Goal: Navigation & Orientation: Find specific page/section

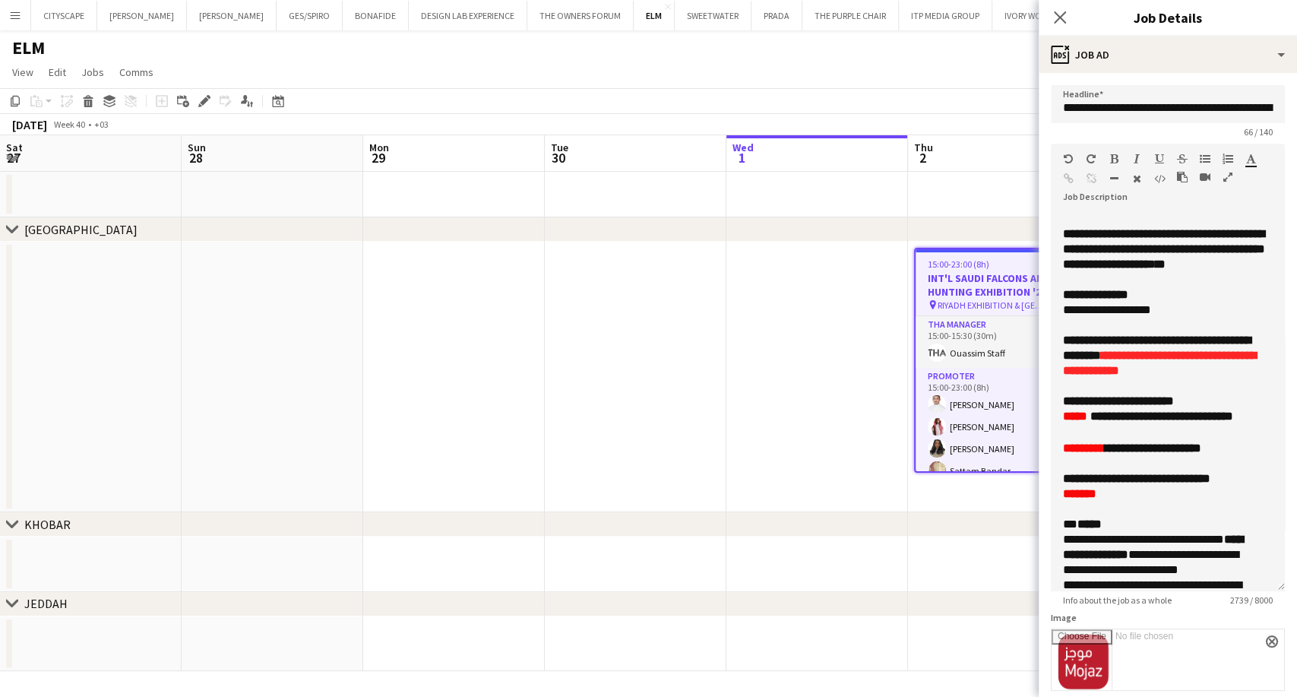
scroll to position [1049, 0]
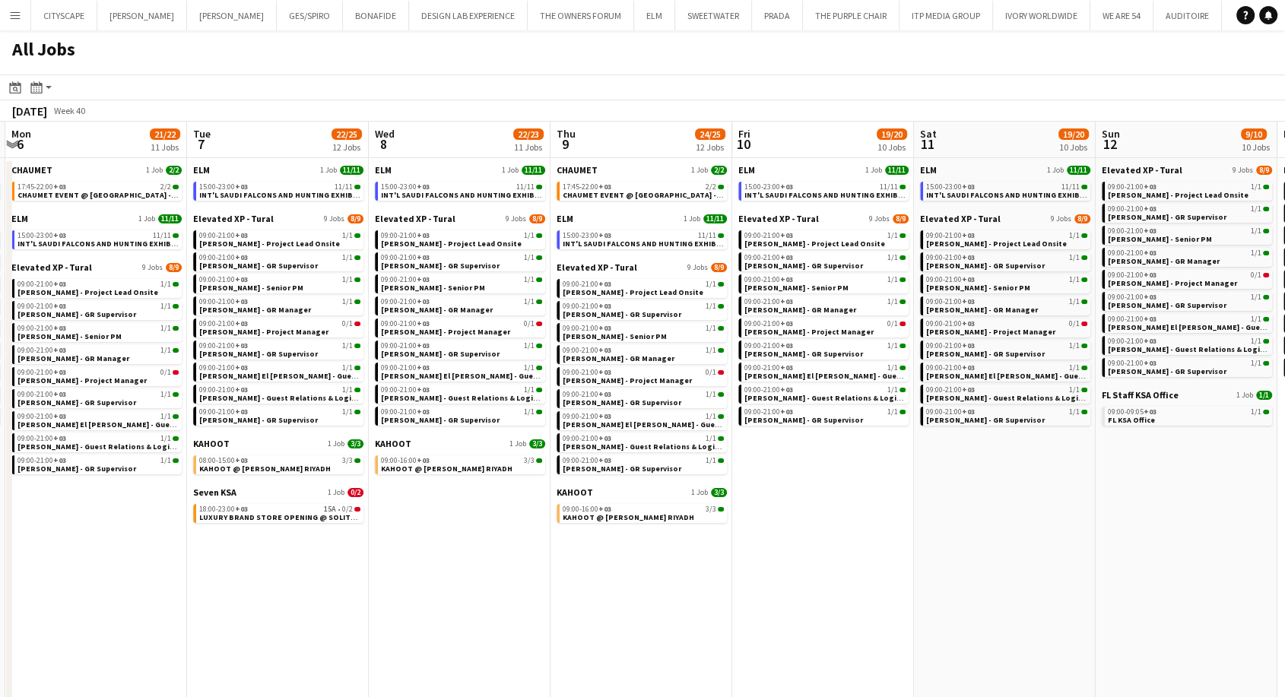
scroll to position [0, 322]
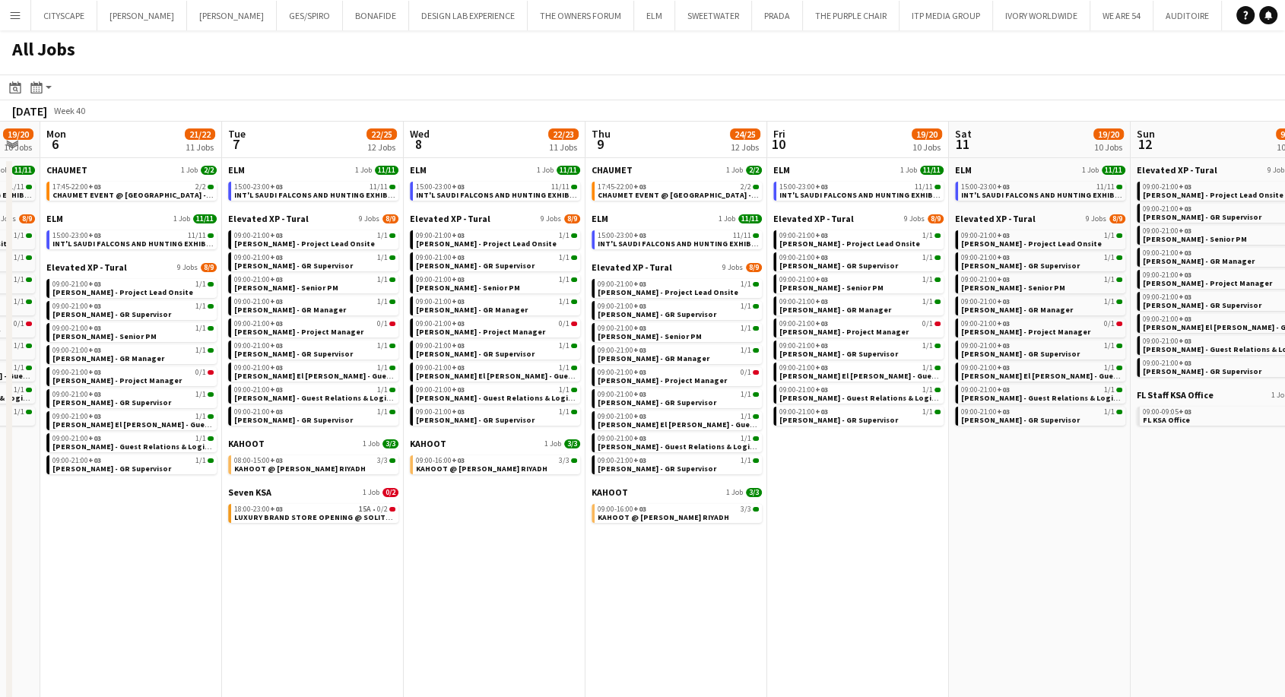
drag, startPoint x: 236, startPoint y: 544, endPoint x: 317, endPoint y: 527, distance: 82.3
click at [315, 554] on app-calendar-viewport "Sat 4 20/20 9 Jobs Sun 5 19/20 10 Jobs Mon 6 21/22 11 Jobs Tue 7 22/25 12 Jobs …" at bounding box center [642, 419] width 1285 height 595
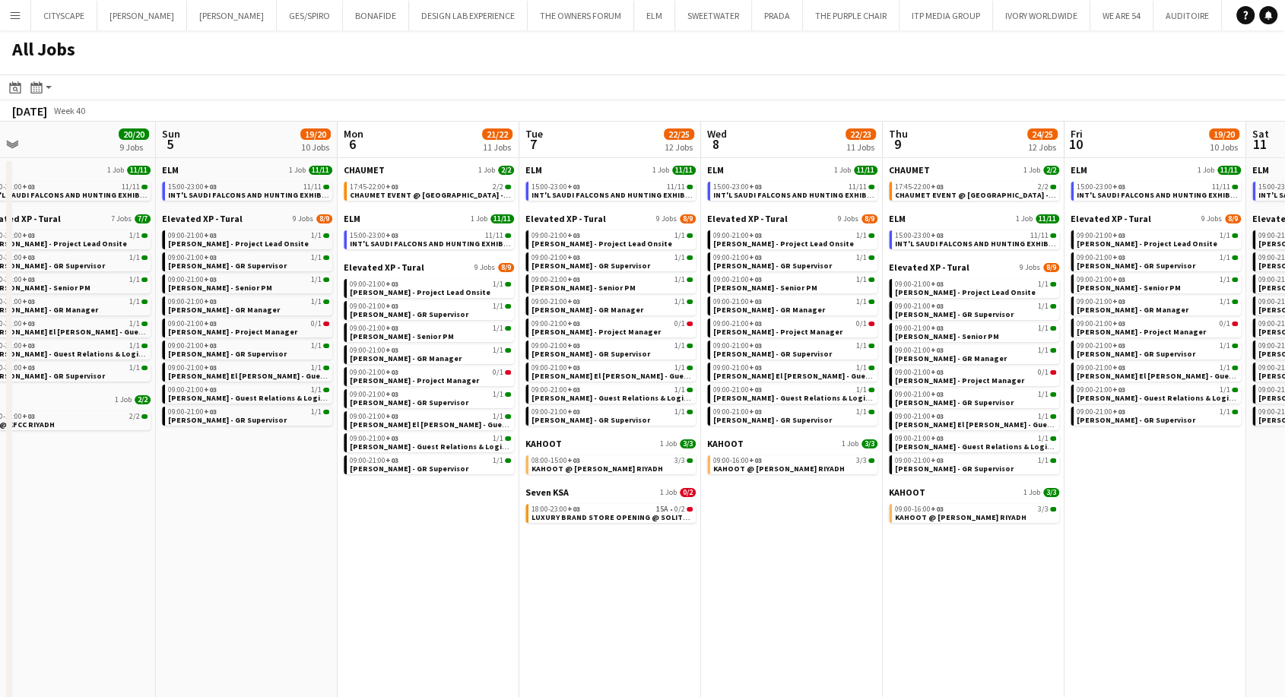
scroll to position [0, 759]
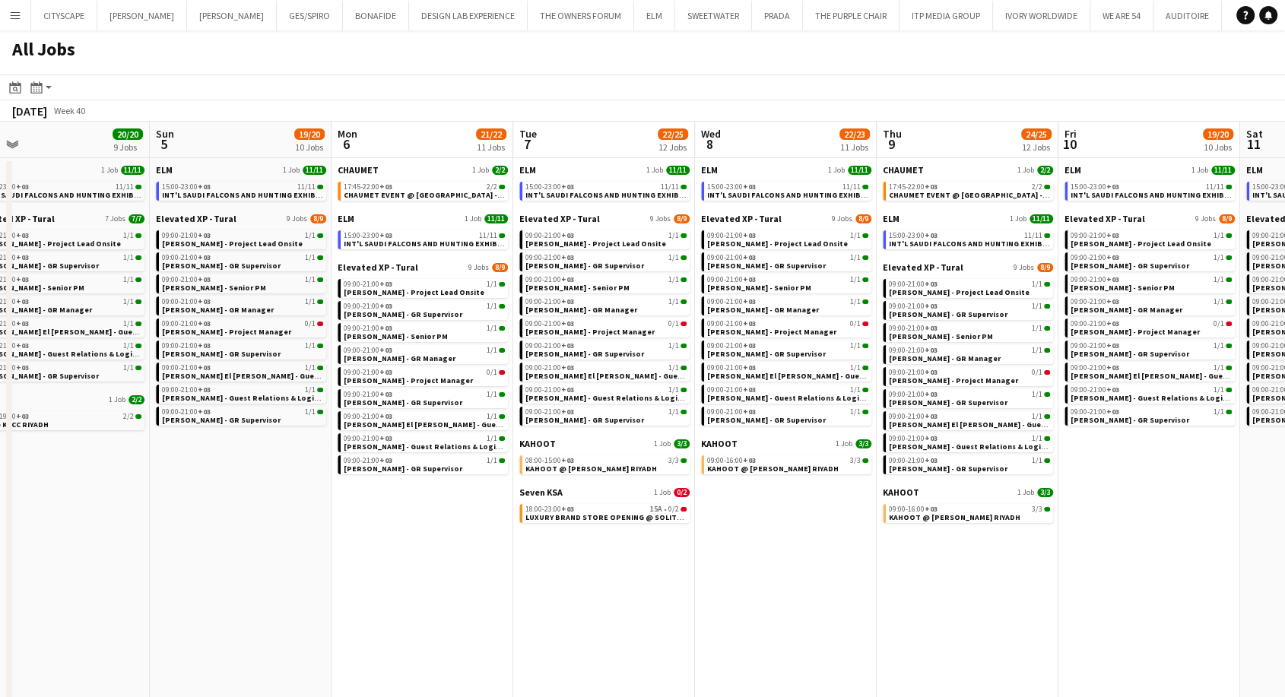
drag, startPoint x: 242, startPoint y: 573, endPoint x: 532, endPoint y: 575, distance: 289.6
click at [532, 575] on app-calendar-viewport "Tue 30 104/104 16 Jobs Wed 1 53/53 17 Jobs Thu 2 48/48 15 Jobs Fri 3 23/23 10 J…" at bounding box center [642, 419] width 1285 height 595
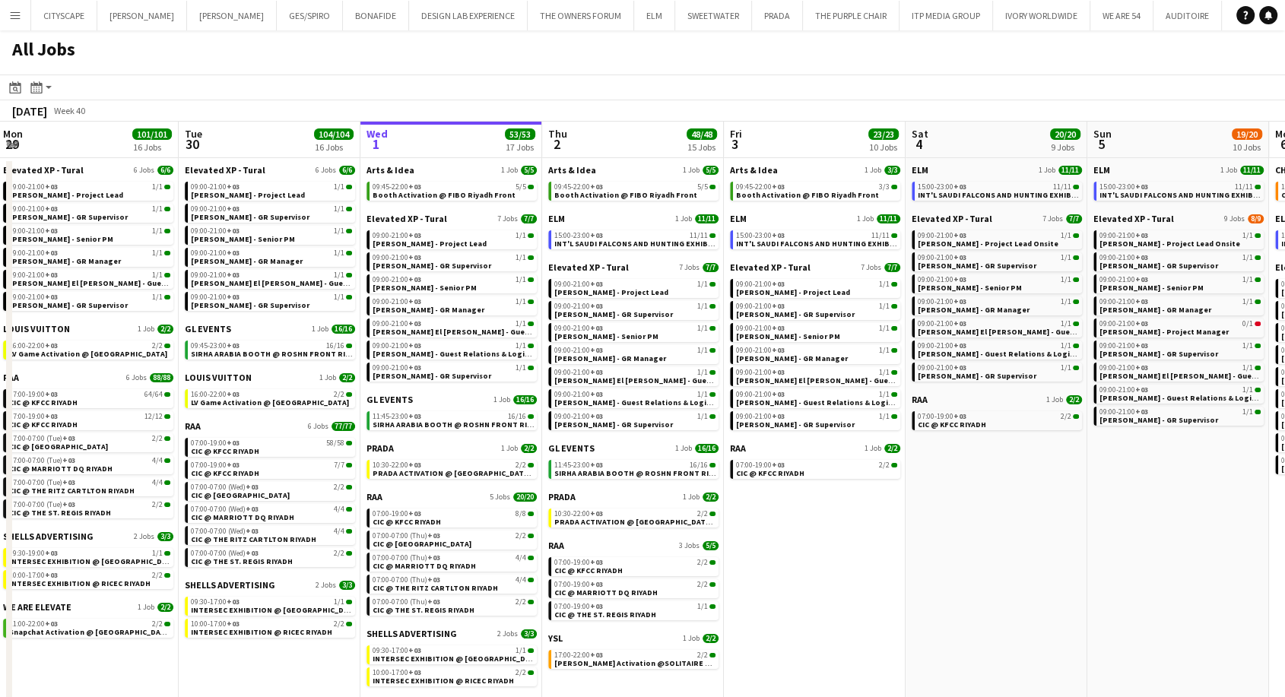
scroll to position [0, 365]
drag, startPoint x: 345, startPoint y: 578, endPoint x: 1289, endPoint y: 554, distance: 944.3
click at [1284, 554] on html "Menu Boards Boards Boards All jobs Status Workforce Workforce My Workforce Recr…" at bounding box center [642, 358] width 1285 height 717
click at [422, 423] on span "SIRHA ARABIA BOOTH @ ROSHN FRONT RIYADH" at bounding box center [460, 425] width 173 height 10
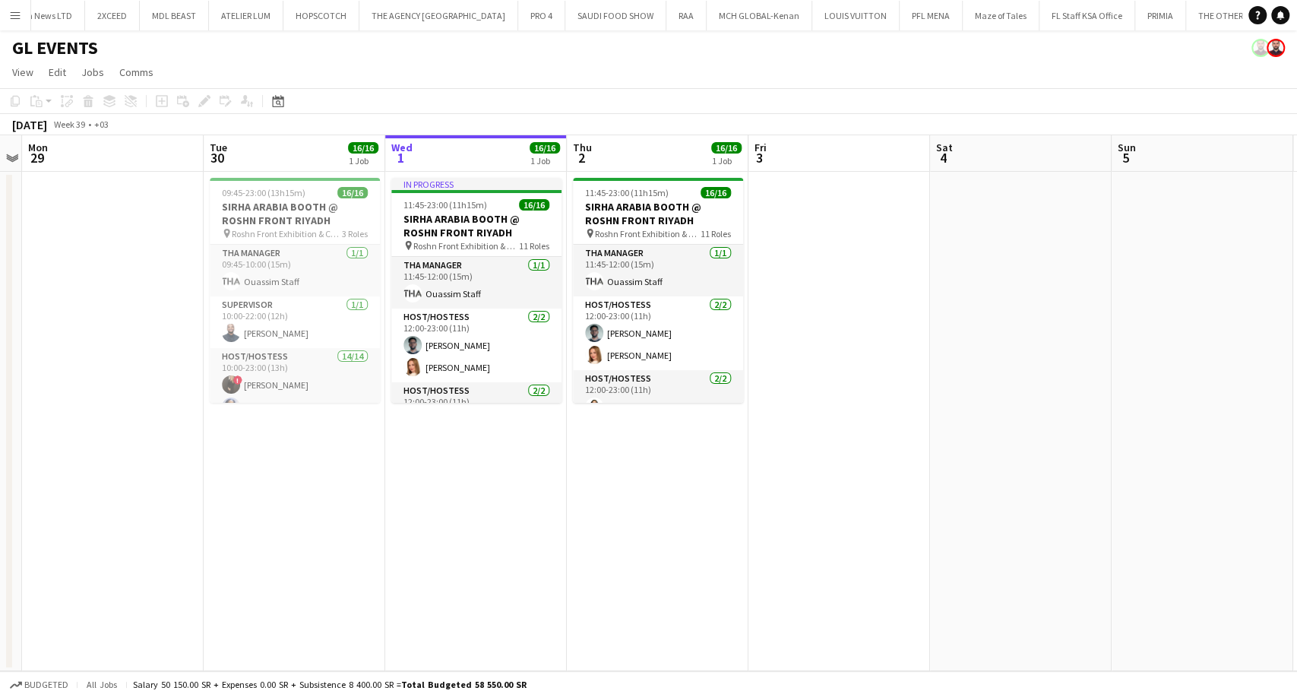
click at [25, 11] on button "Menu" at bounding box center [15, 15] width 30 height 30
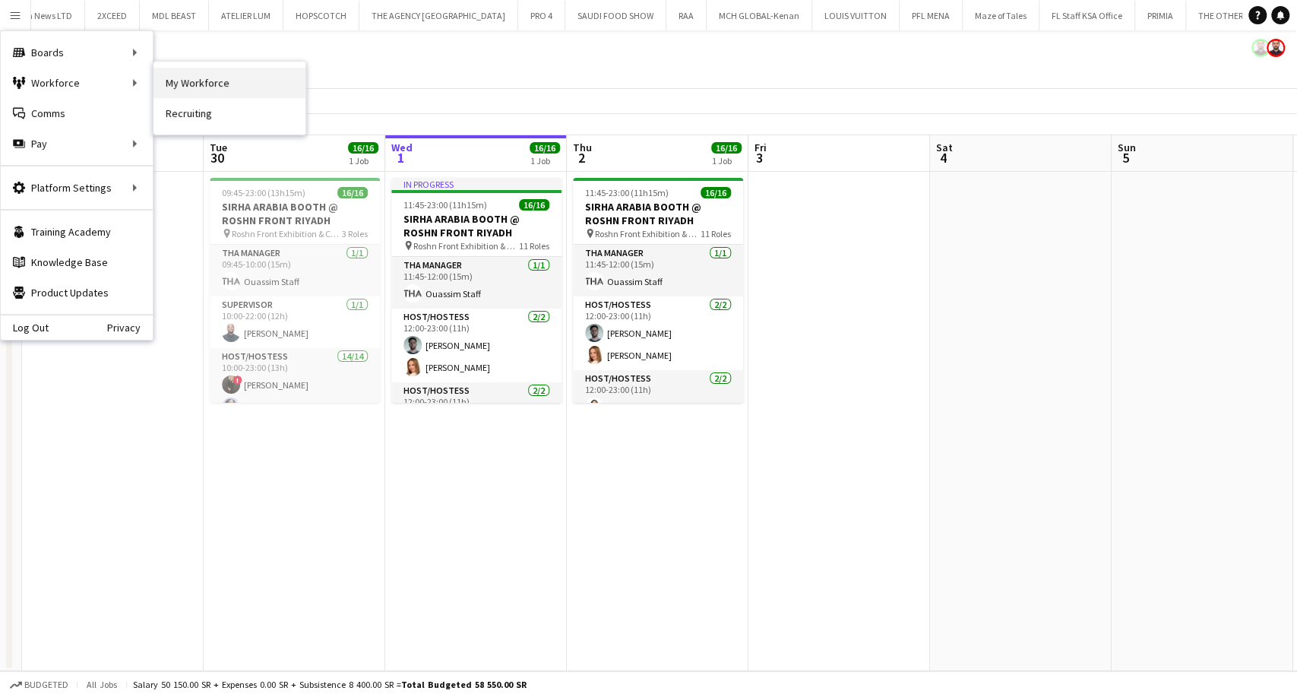
click at [219, 81] on link "My Workforce" at bounding box center [230, 83] width 152 height 30
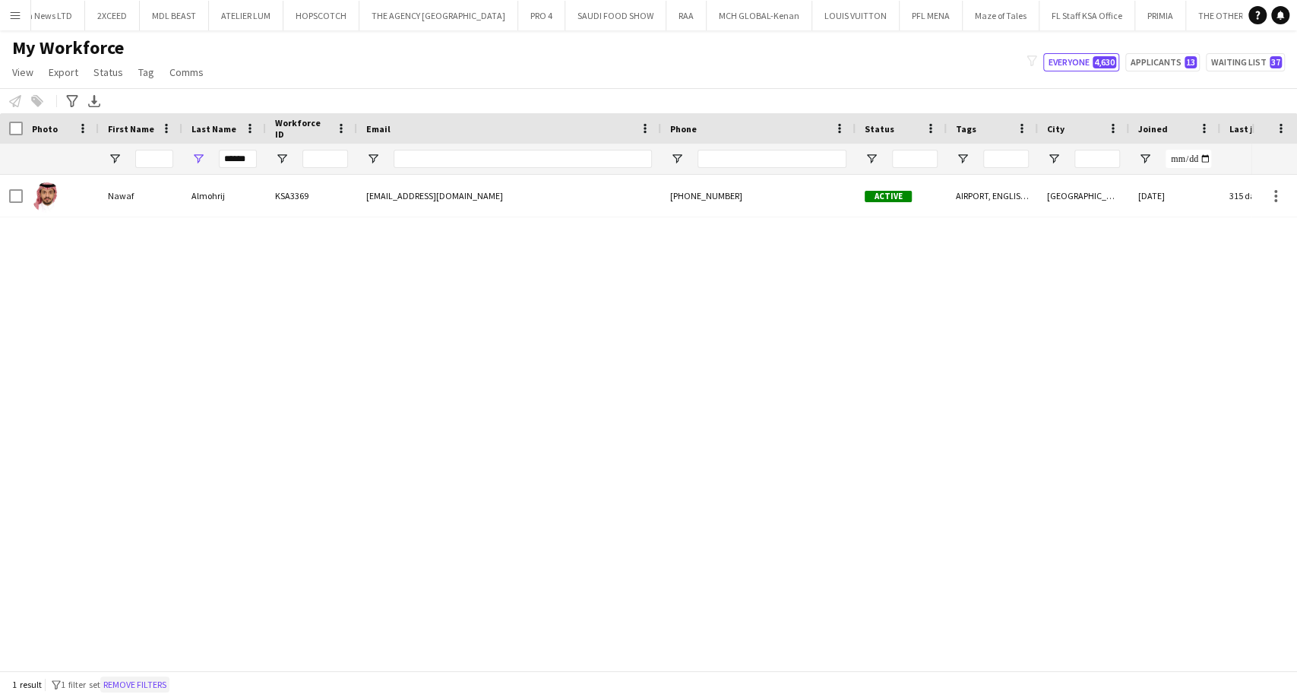
click at [146, 683] on button "Remove filters" at bounding box center [134, 684] width 69 height 17
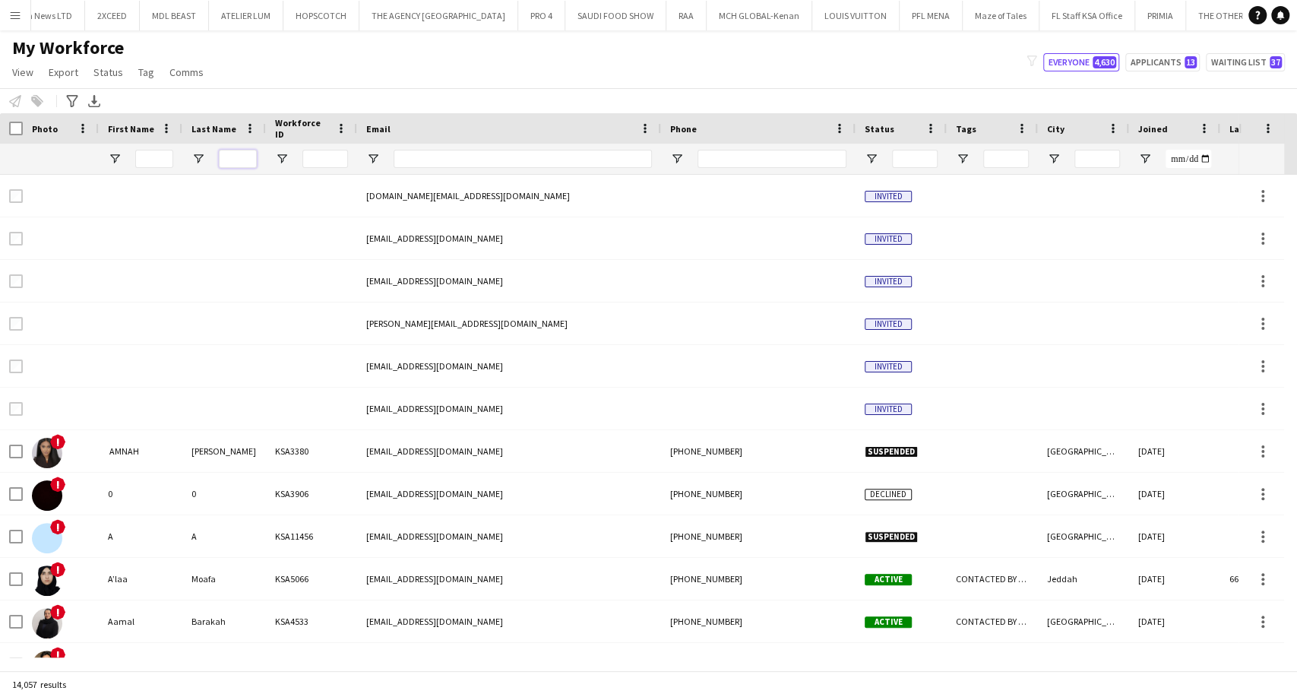
click at [232, 161] on input "Last Name Filter Input" at bounding box center [238, 159] width 38 height 18
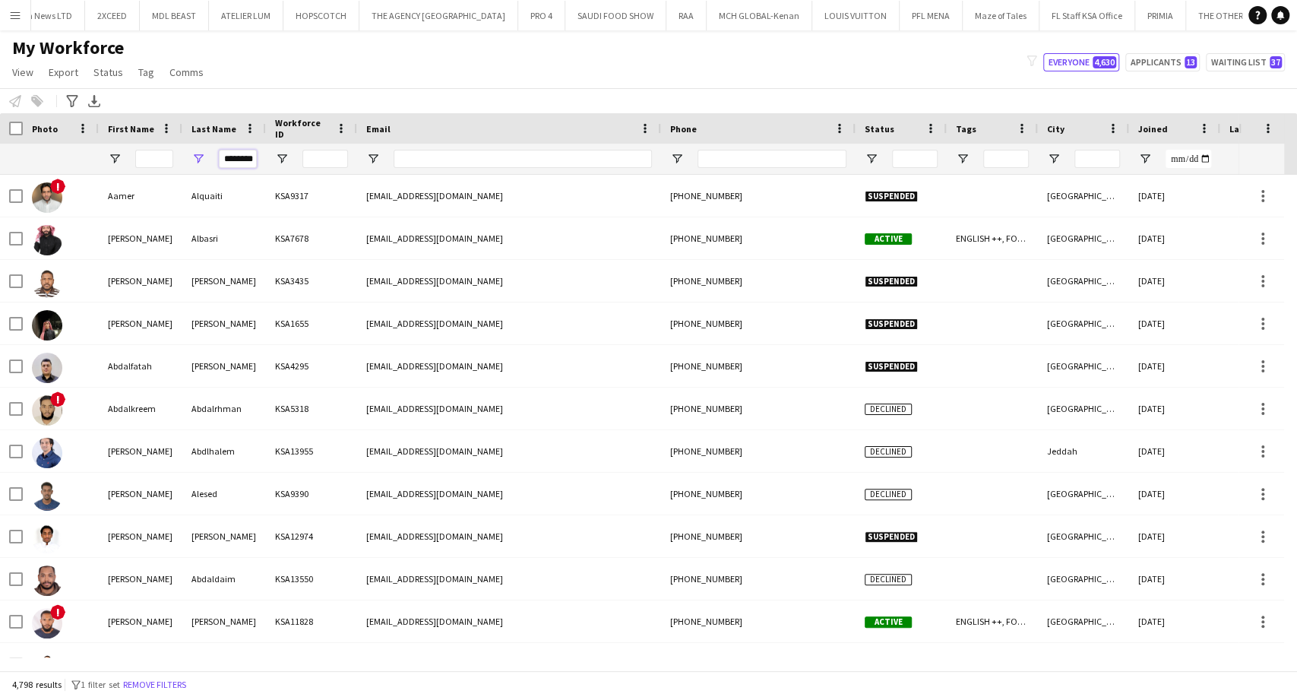
scroll to position [0, 5]
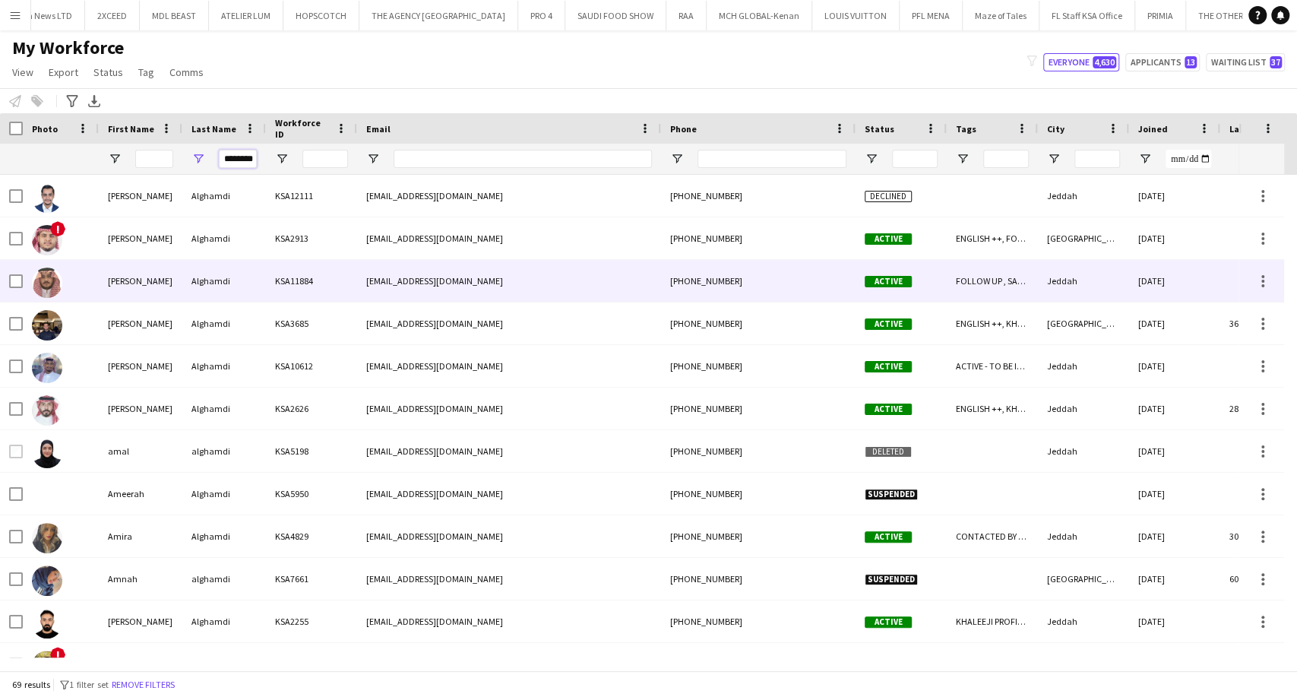
type input "********"
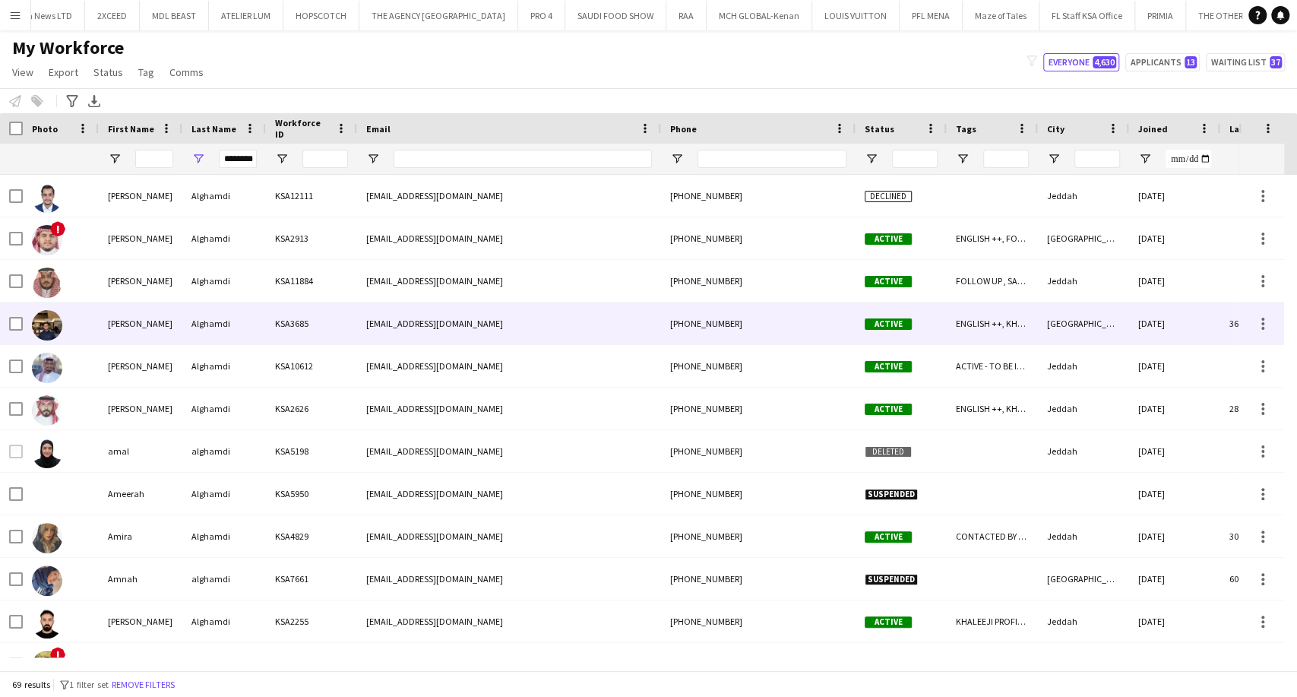
scroll to position [0, 0]
click at [249, 315] on div "Alghamdi" at bounding box center [224, 324] width 84 height 42
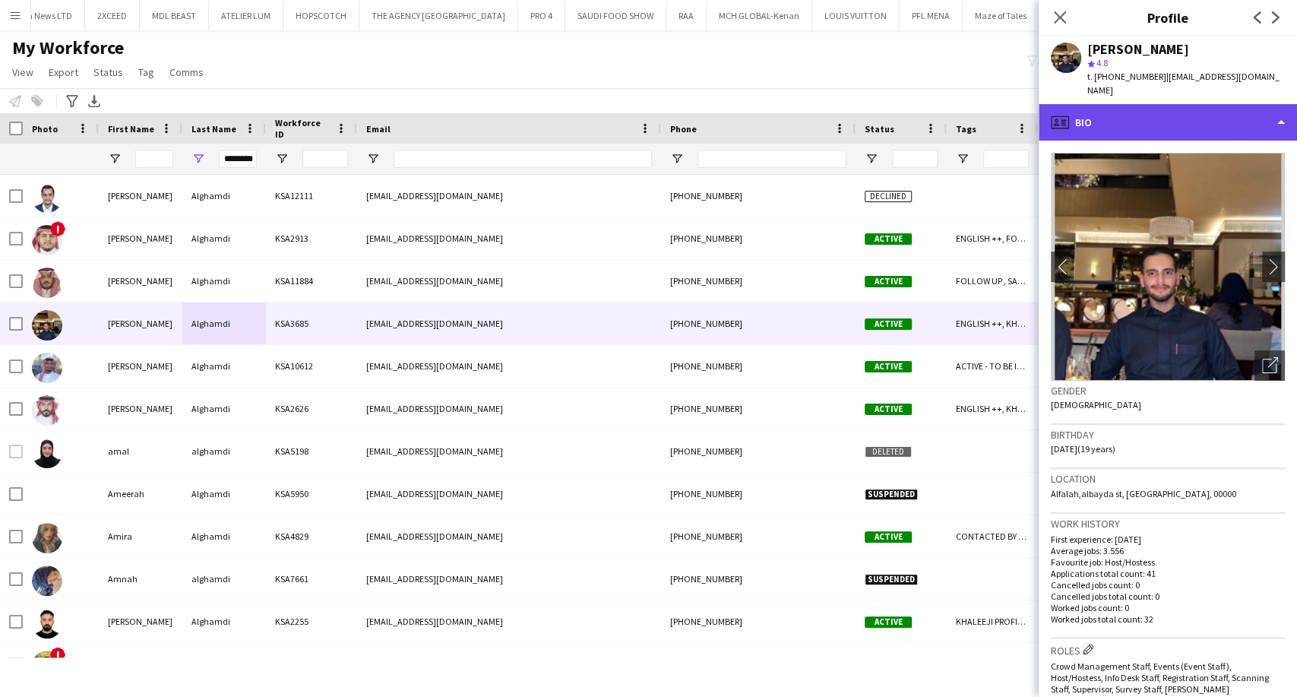
click at [1169, 114] on div "profile Bio" at bounding box center [1168, 122] width 258 height 36
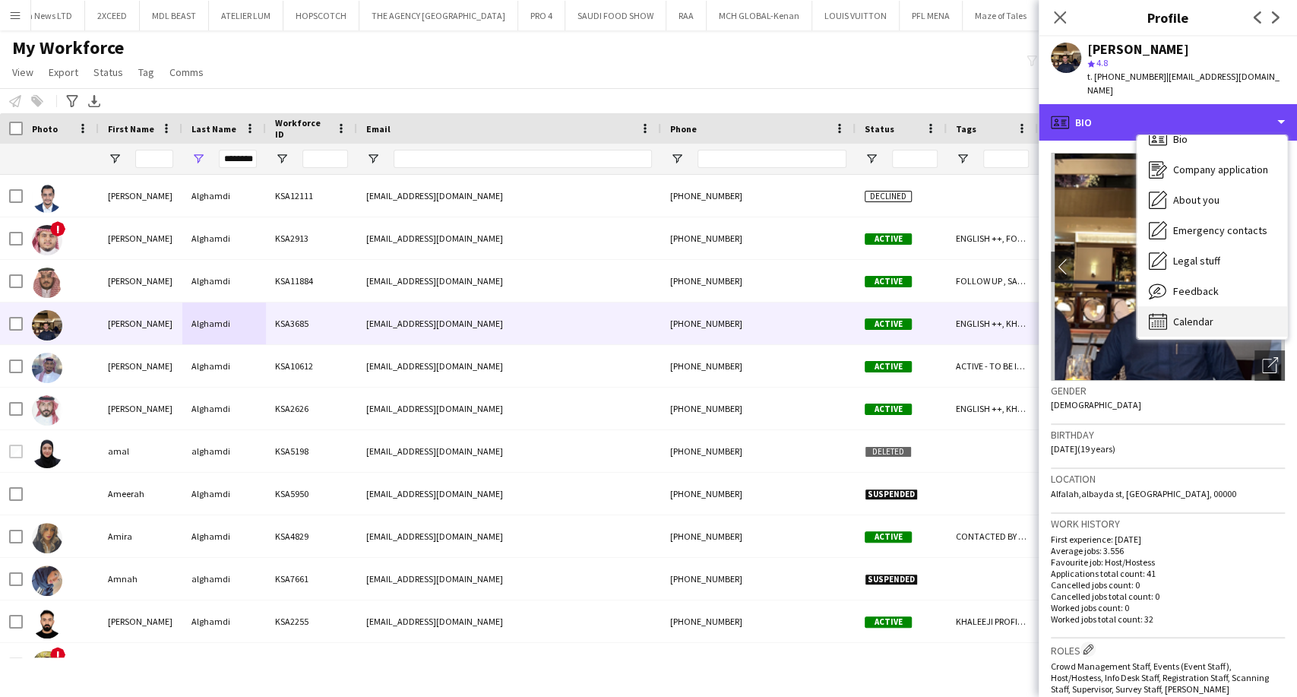
scroll to position [21, 0]
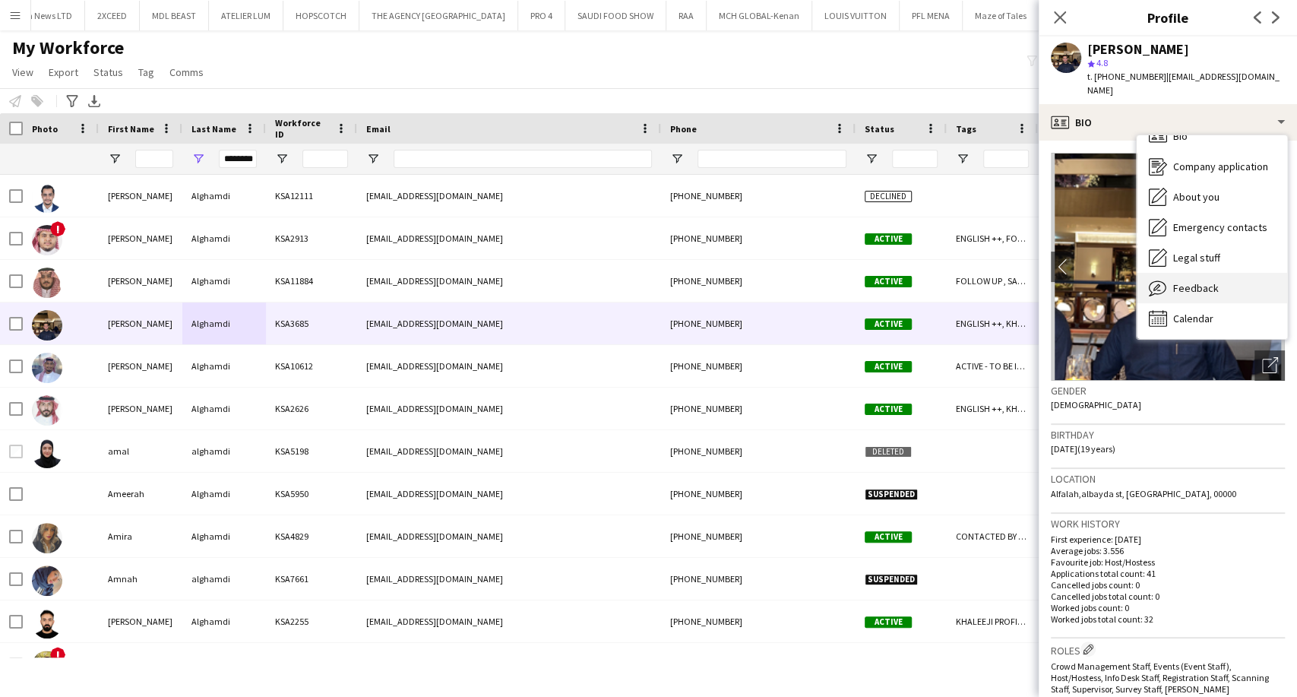
click at [1204, 293] on span "Feedback" at bounding box center [1197, 288] width 46 height 14
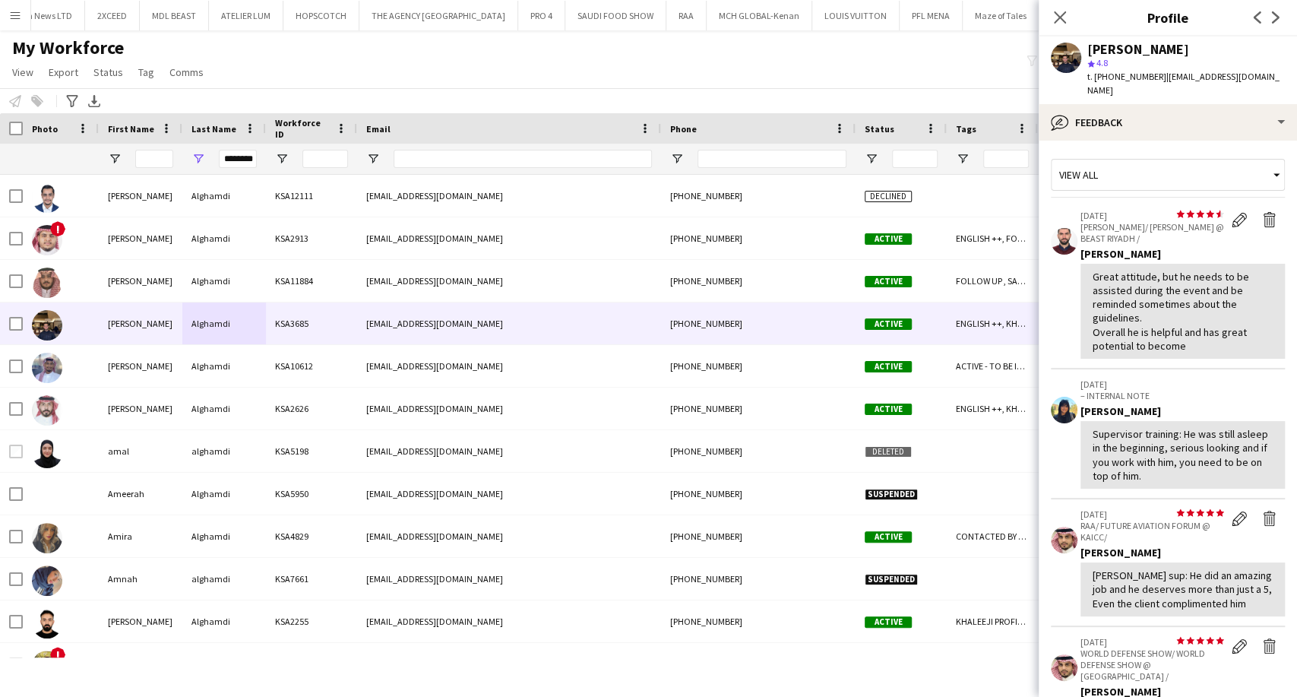
click at [1170, 98] on div "Abdulrahman Alghamdi star 4.8 t. +966594497714 | alghamdybdalrhmn69@gmail.com" at bounding box center [1168, 70] width 258 height 68
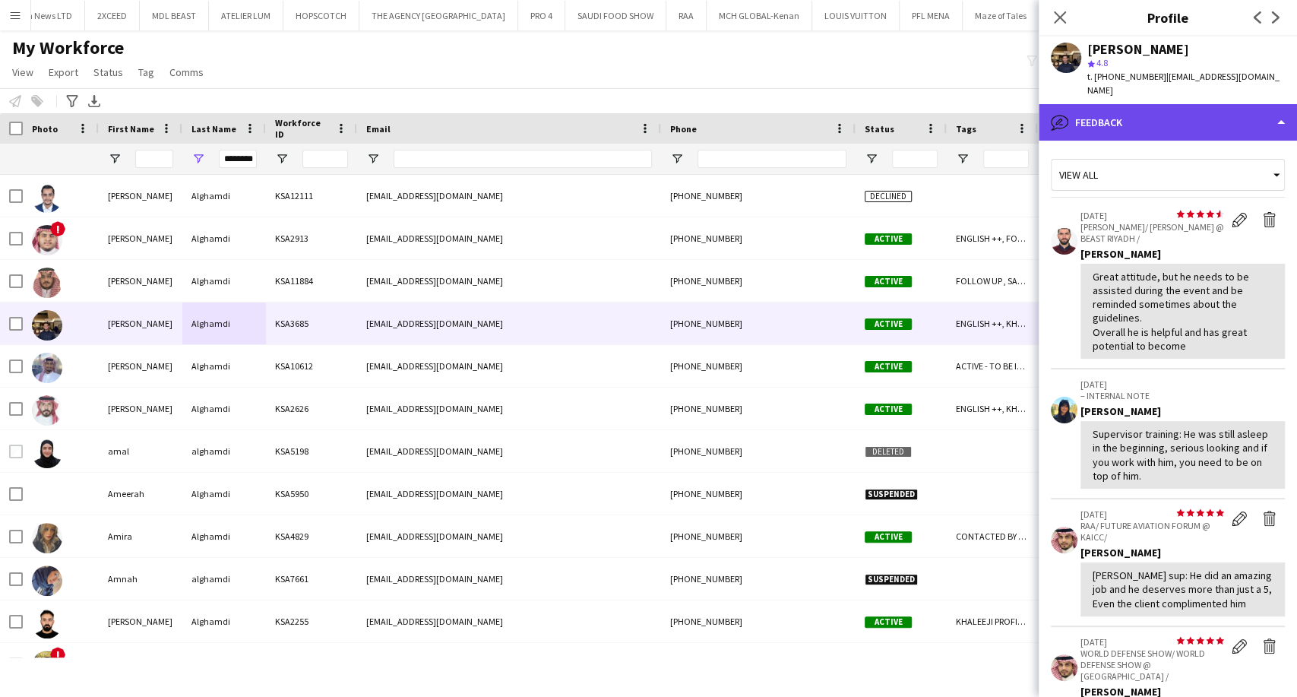
click at [1166, 114] on div "bubble-pencil Feedback" at bounding box center [1168, 122] width 258 height 36
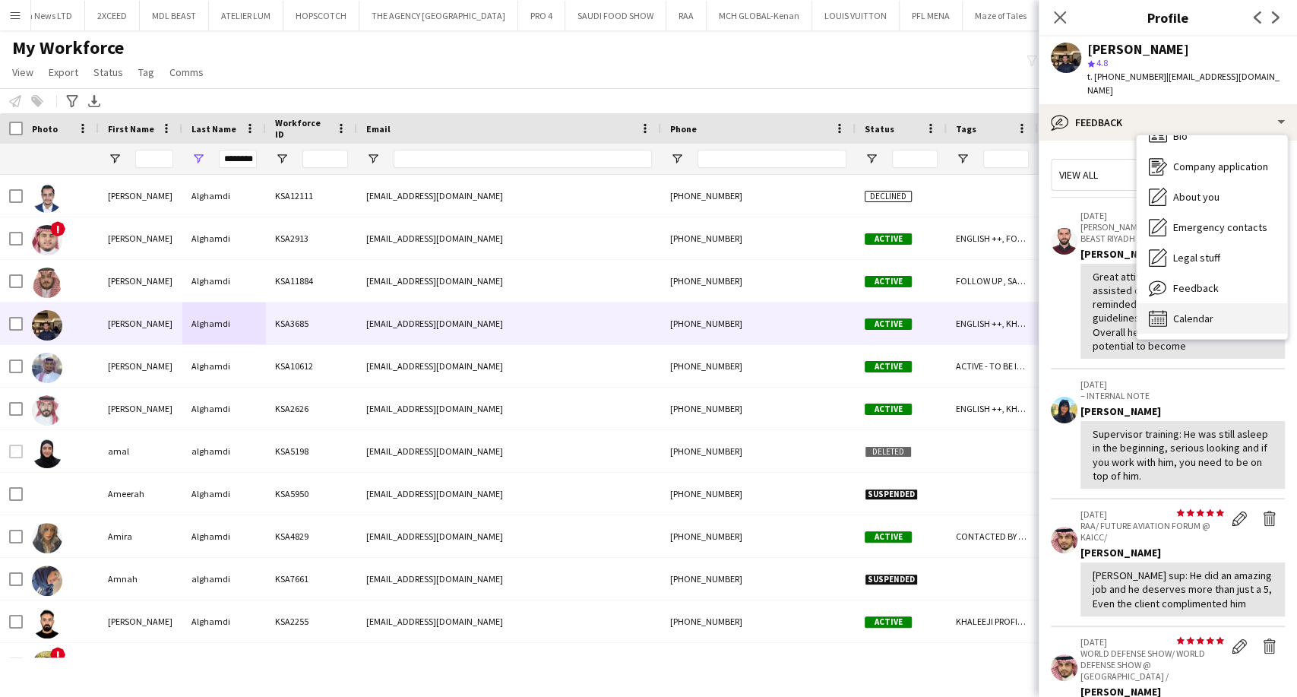
click at [1195, 312] on span "Calendar" at bounding box center [1194, 319] width 40 height 14
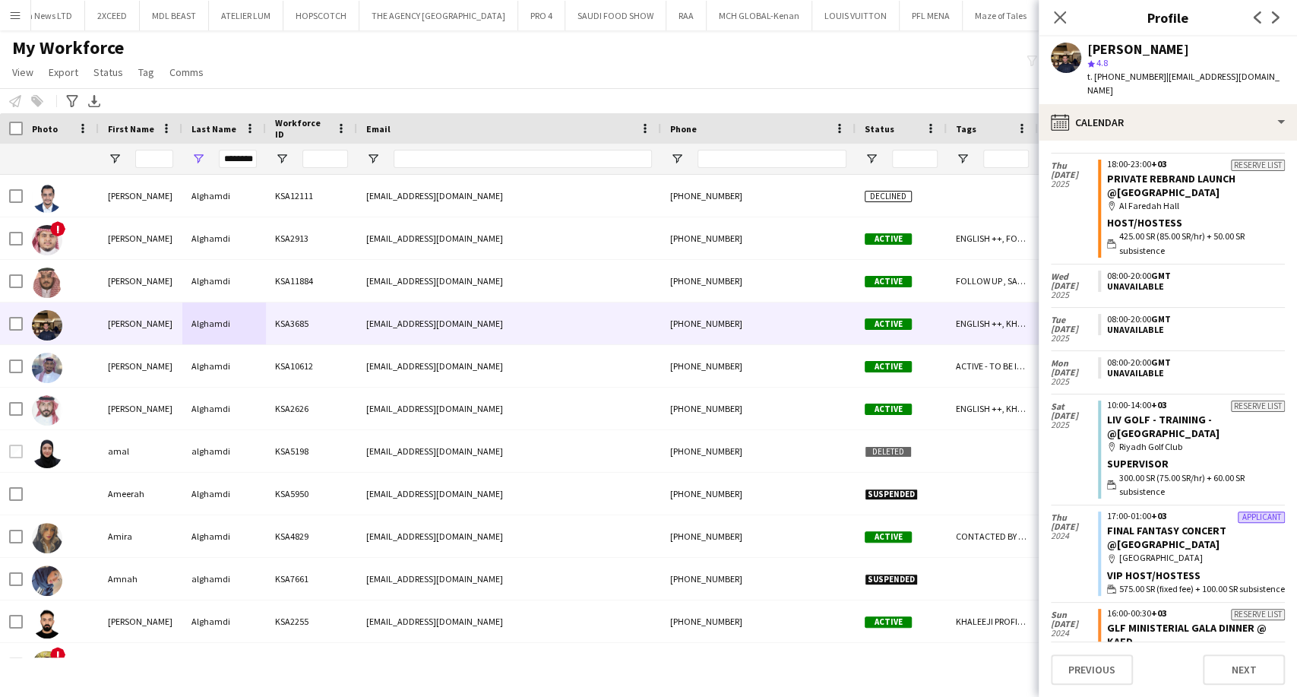
scroll to position [0, 0]
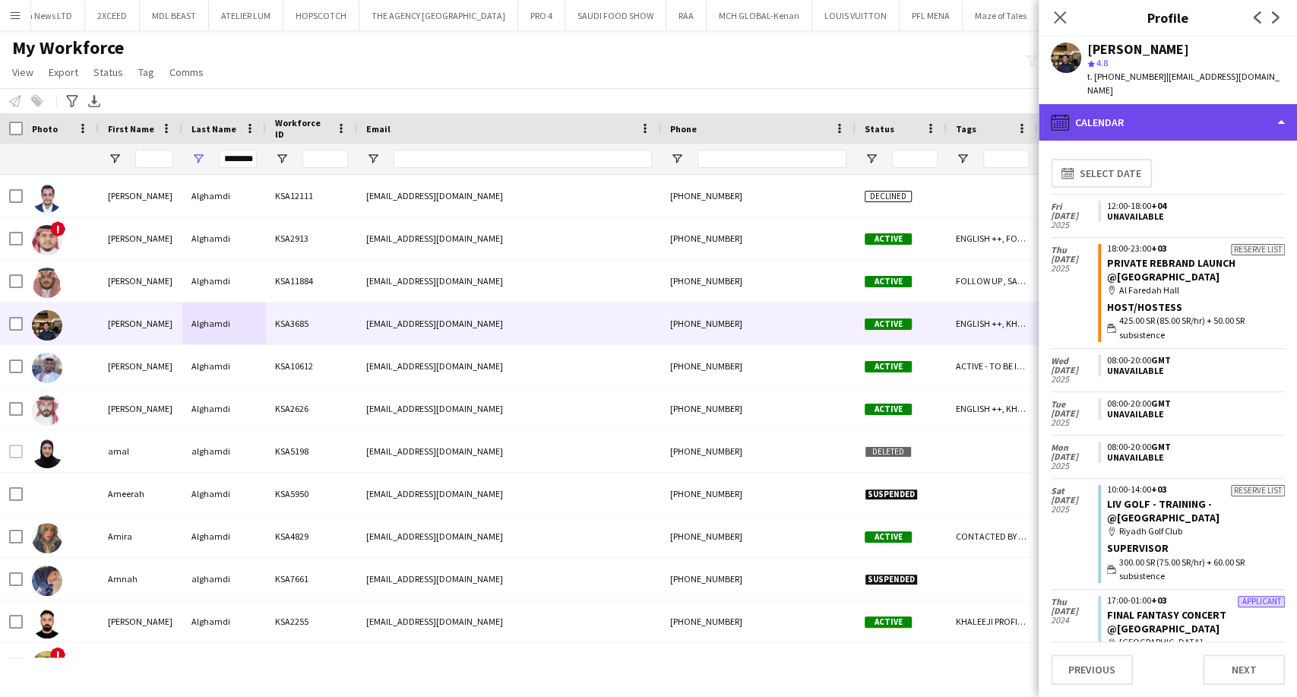
click at [1179, 131] on div "calendar-full Calendar" at bounding box center [1168, 122] width 258 height 36
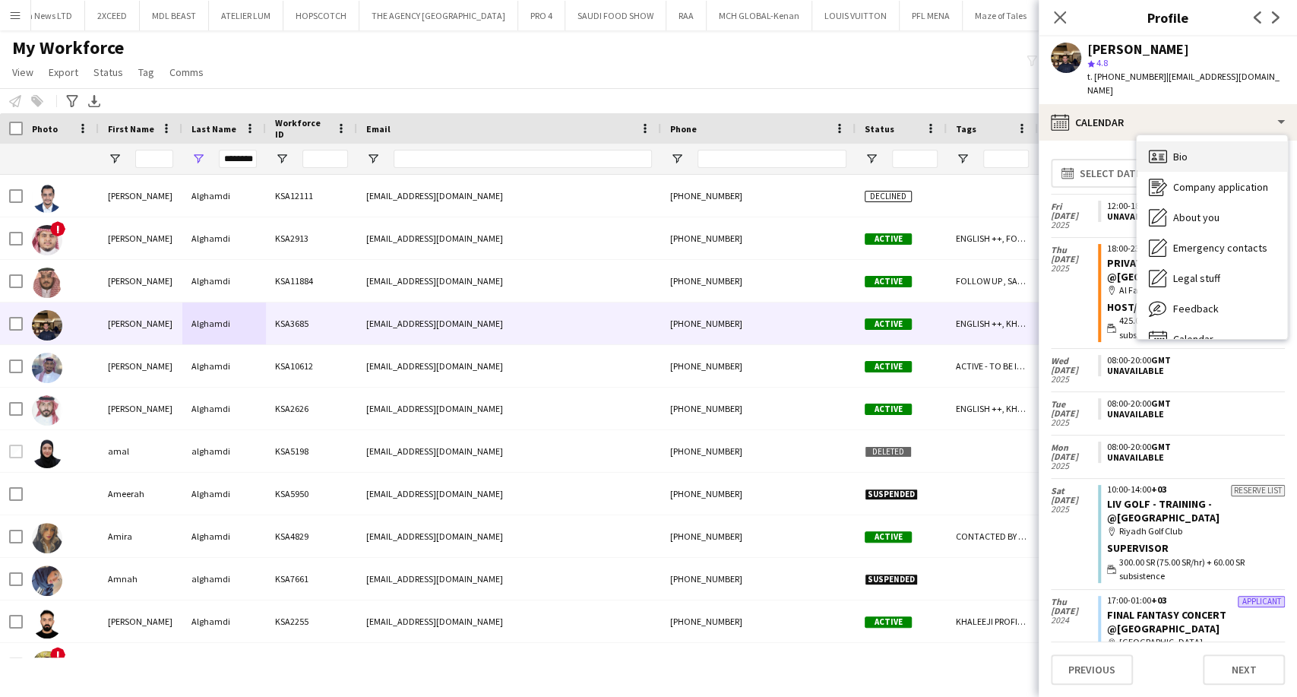
click at [1208, 166] on div "Bio Bio" at bounding box center [1212, 156] width 150 height 30
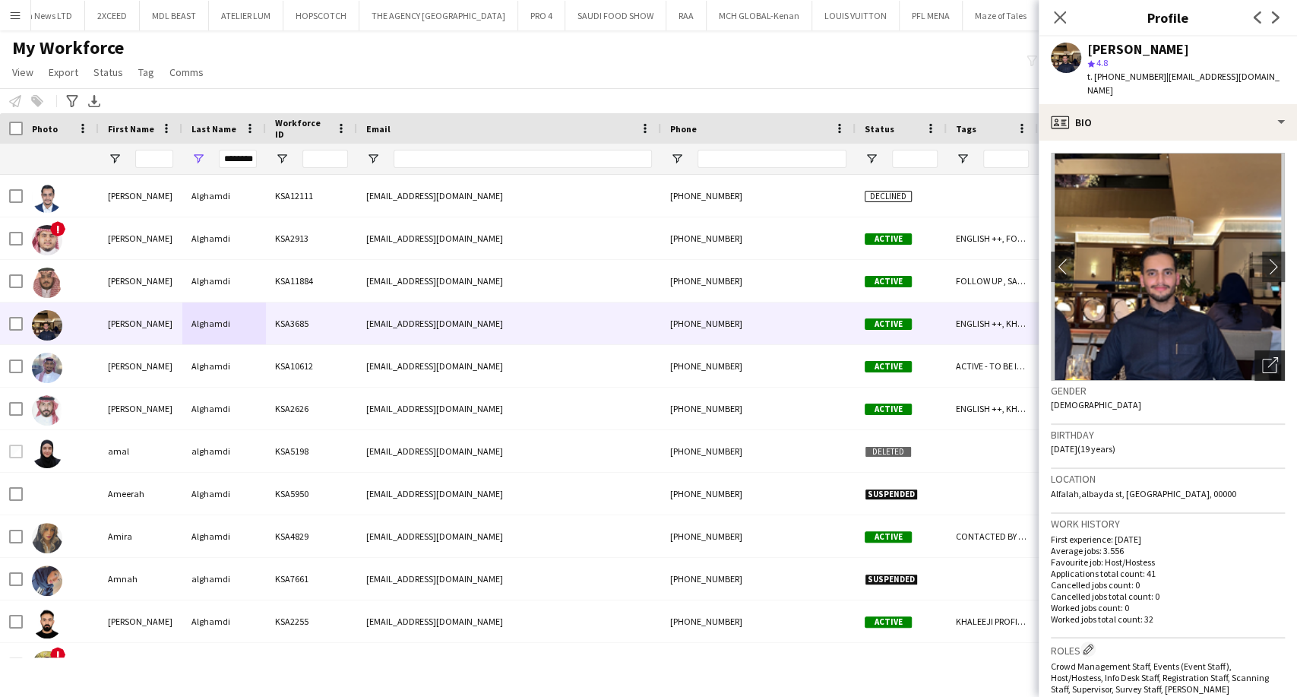
click at [1262, 366] on icon "Open photos pop-in" at bounding box center [1270, 365] width 16 height 16
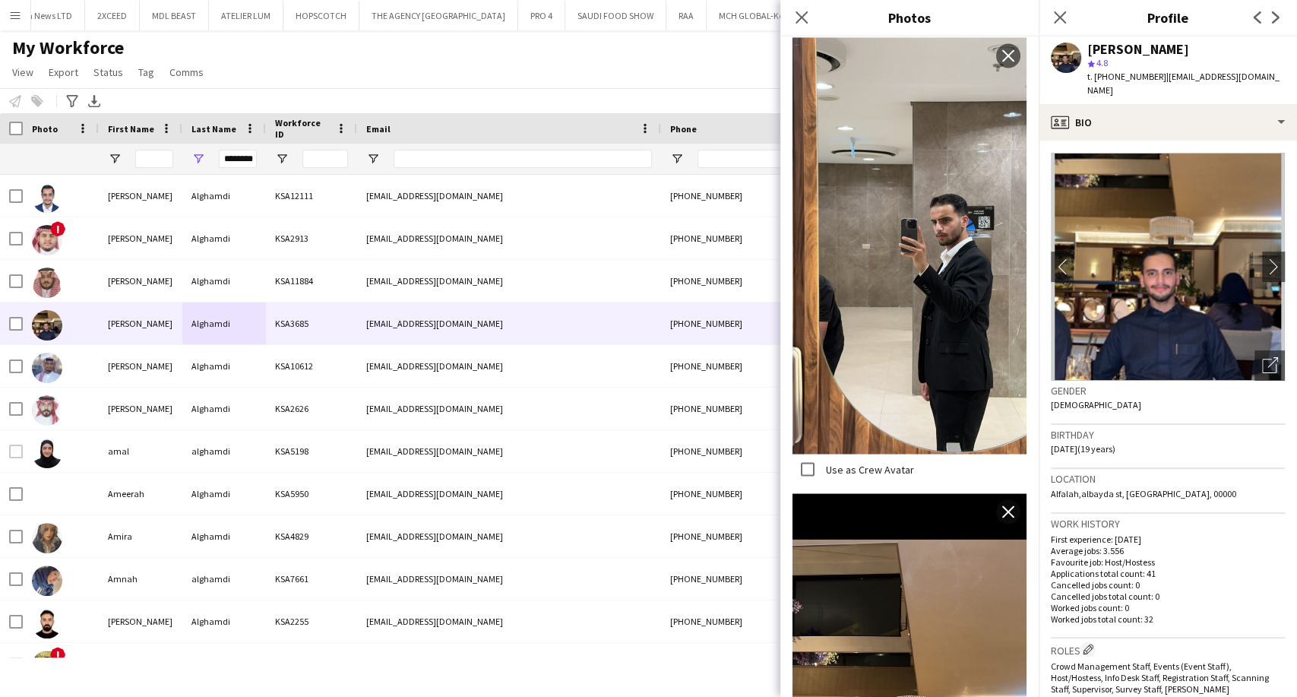
scroll to position [1902, 0]
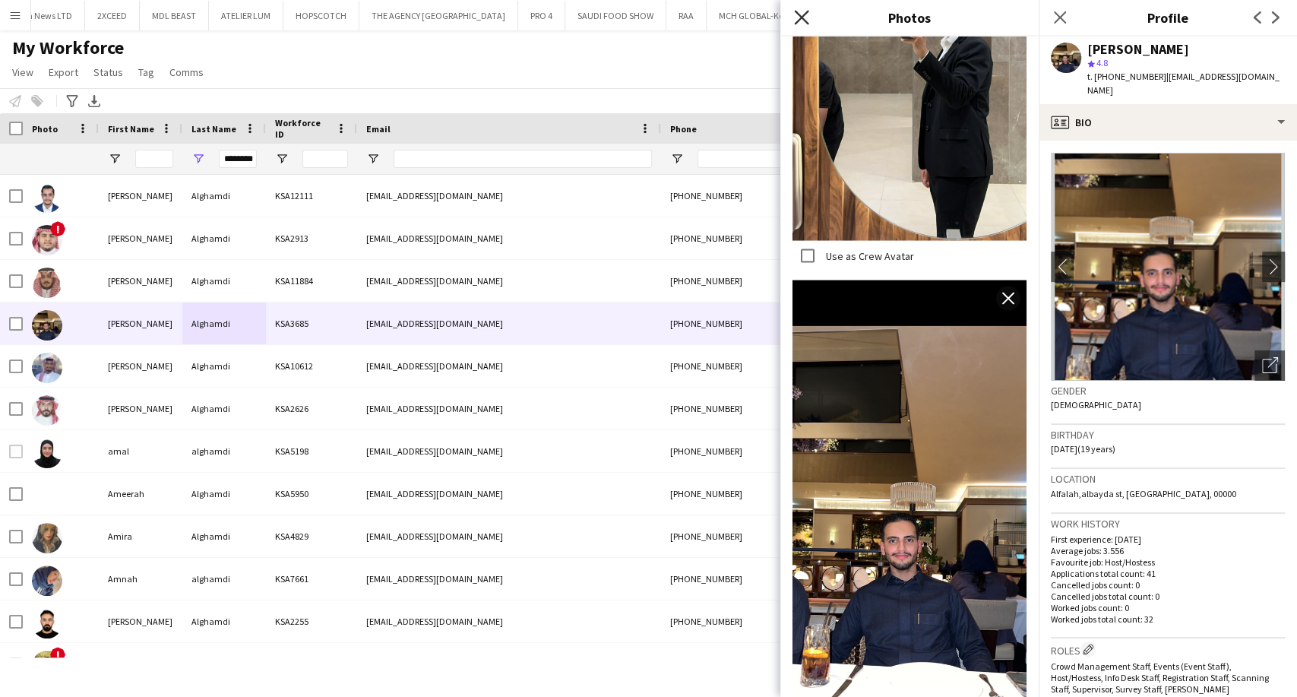
click at [806, 11] on icon "Close pop-in" at bounding box center [801, 17] width 14 height 14
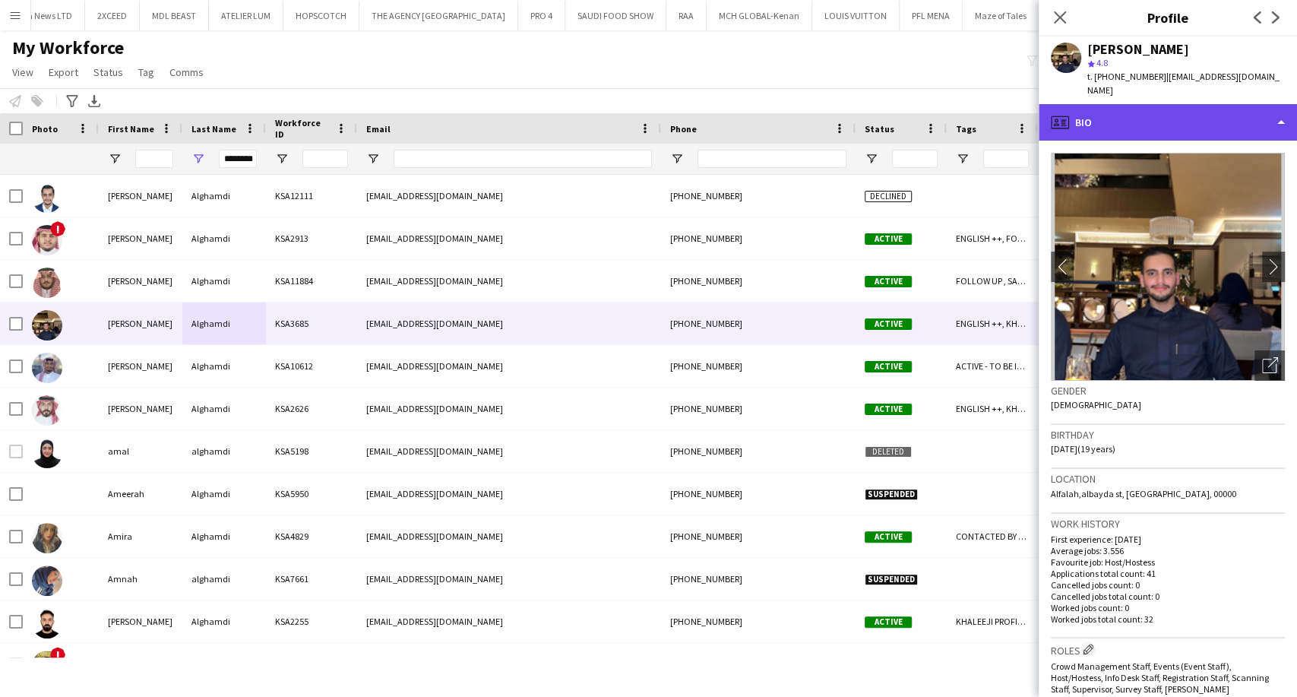
click at [1148, 130] on div "profile Bio" at bounding box center [1168, 122] width 258 height 36
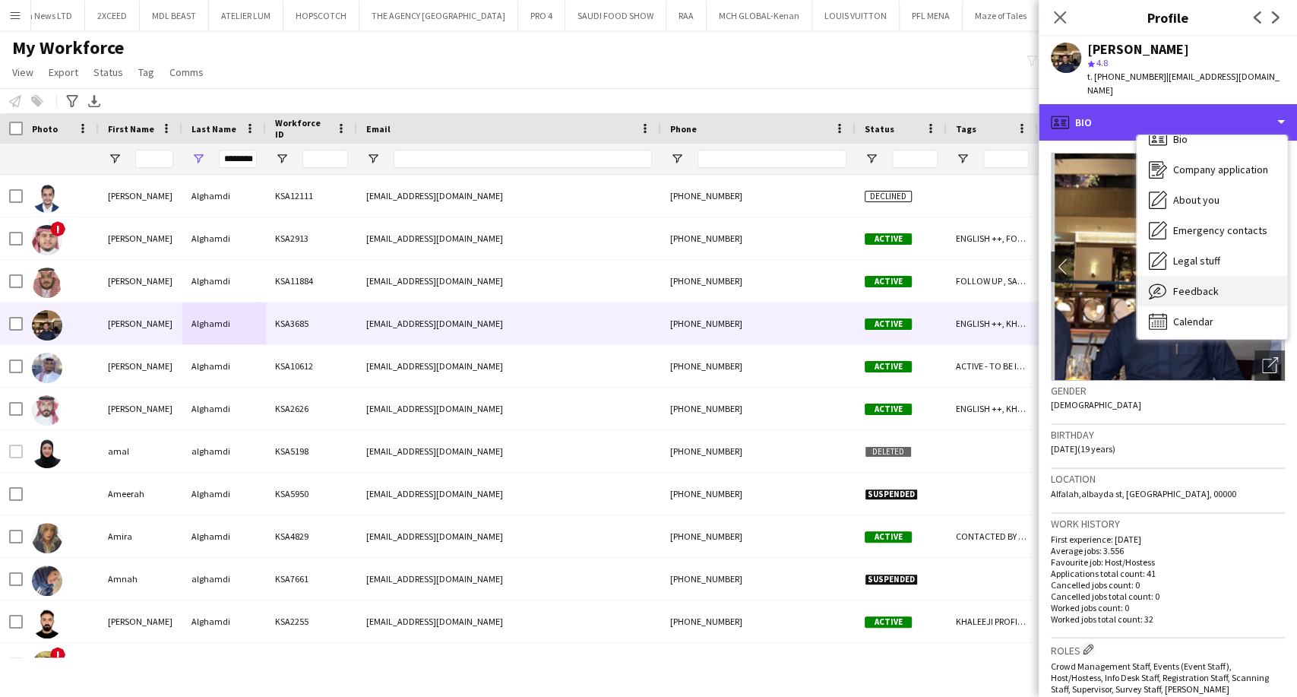
scroll to position [21, 0]
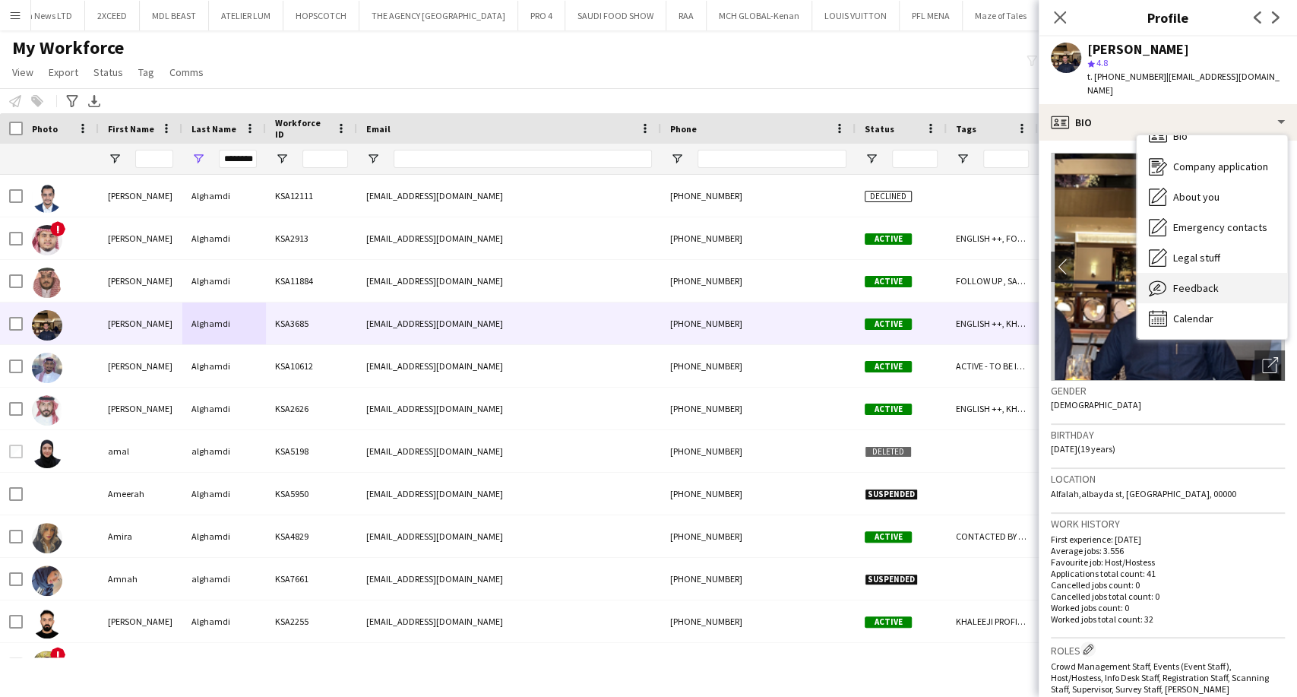
click at [1210, 282] on span "Feedback" at bounding box center [1197, 288] width 46 height 14
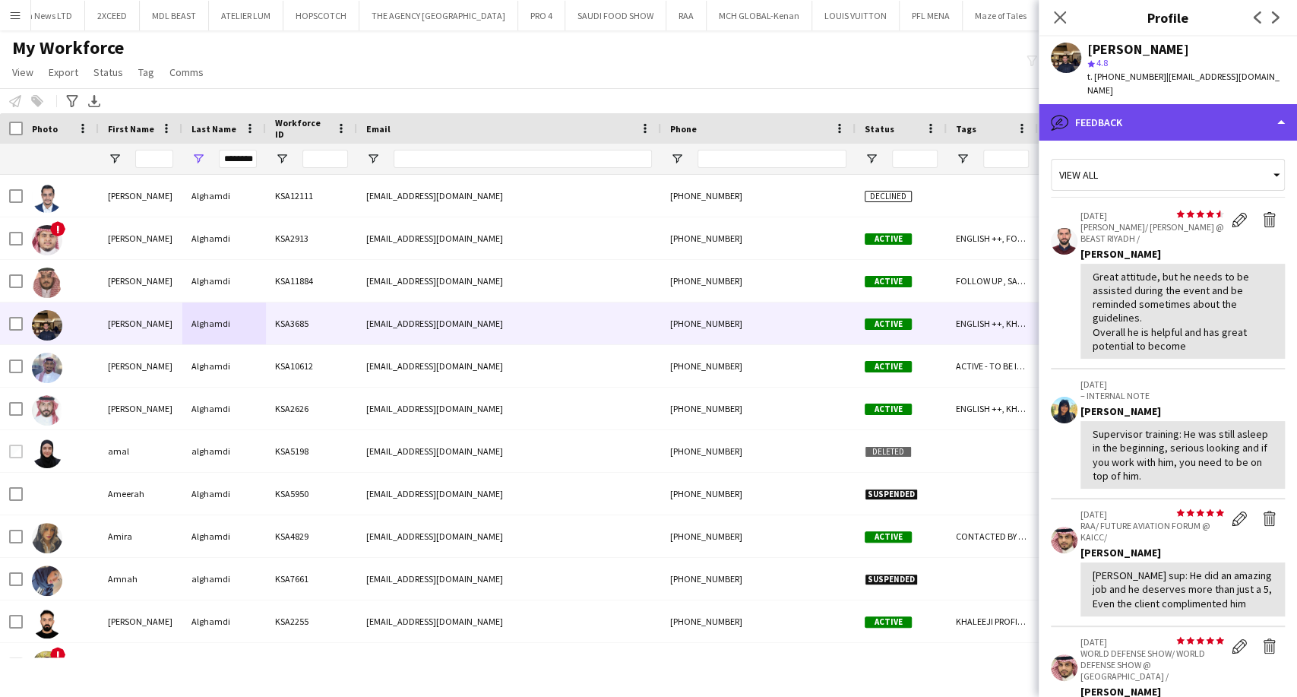
click at [1180, 112] on div "bubble-pencil Feedback" at bounding box center [1168, 122] width 258 height 36
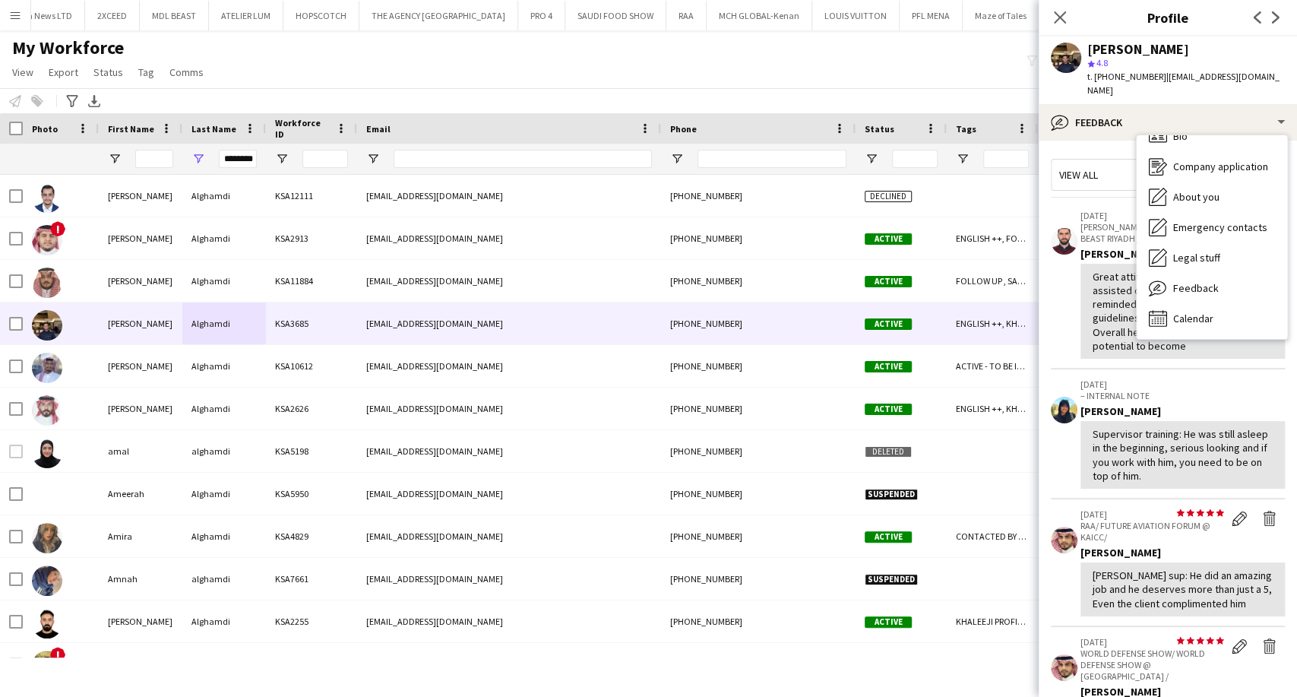
click at [1106, 230] on p "LUCIEN/ LUCIEN @ BEAST RIYADH /" at bounding box center [1153, 232] width 144 height 23
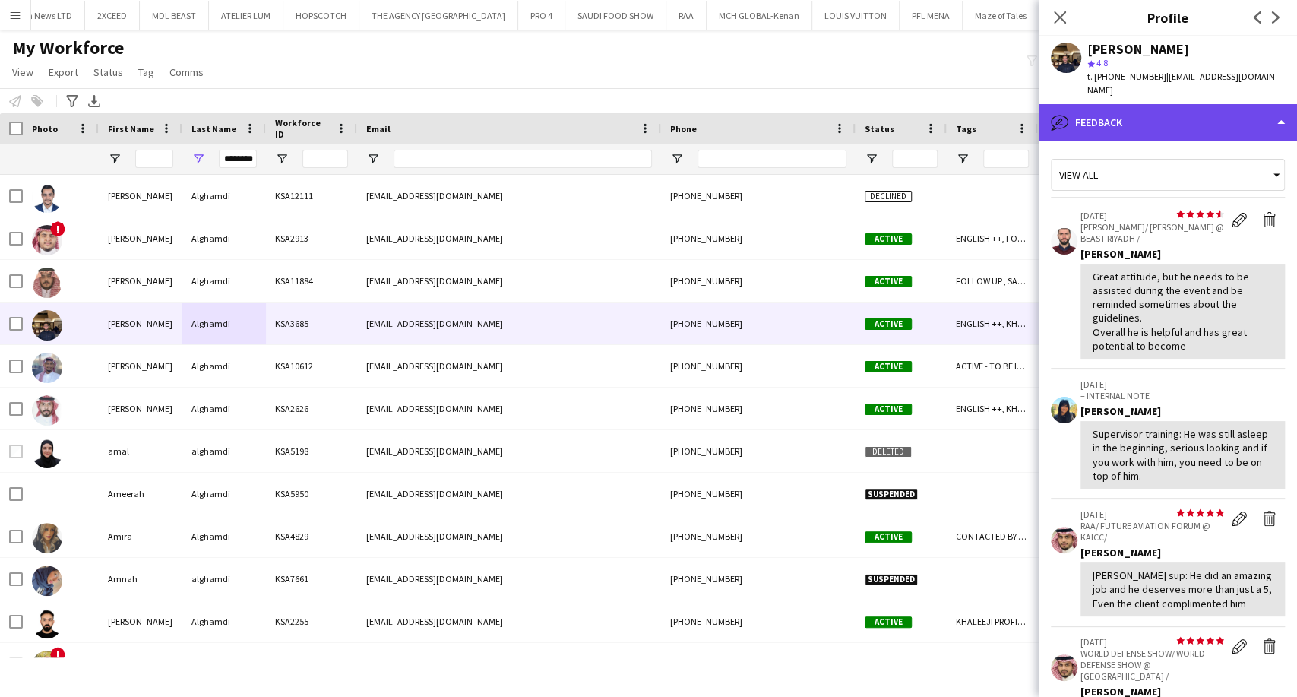
click at [1179, 131] on div "bubble-pencil Feedback" at bounding box center [1168, 122] width 258 height 36
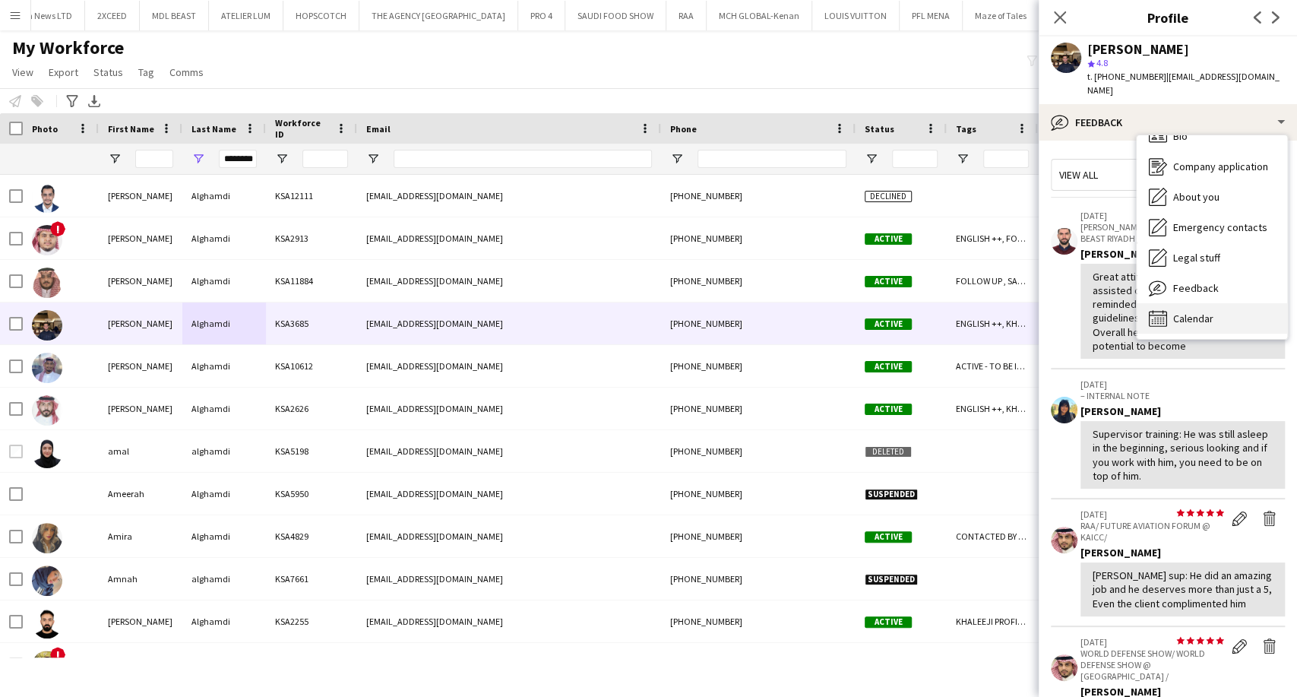
click at [1203, 309] on div "Calendar Calendar" at bounding box center [1212, 318] width 150 height 30
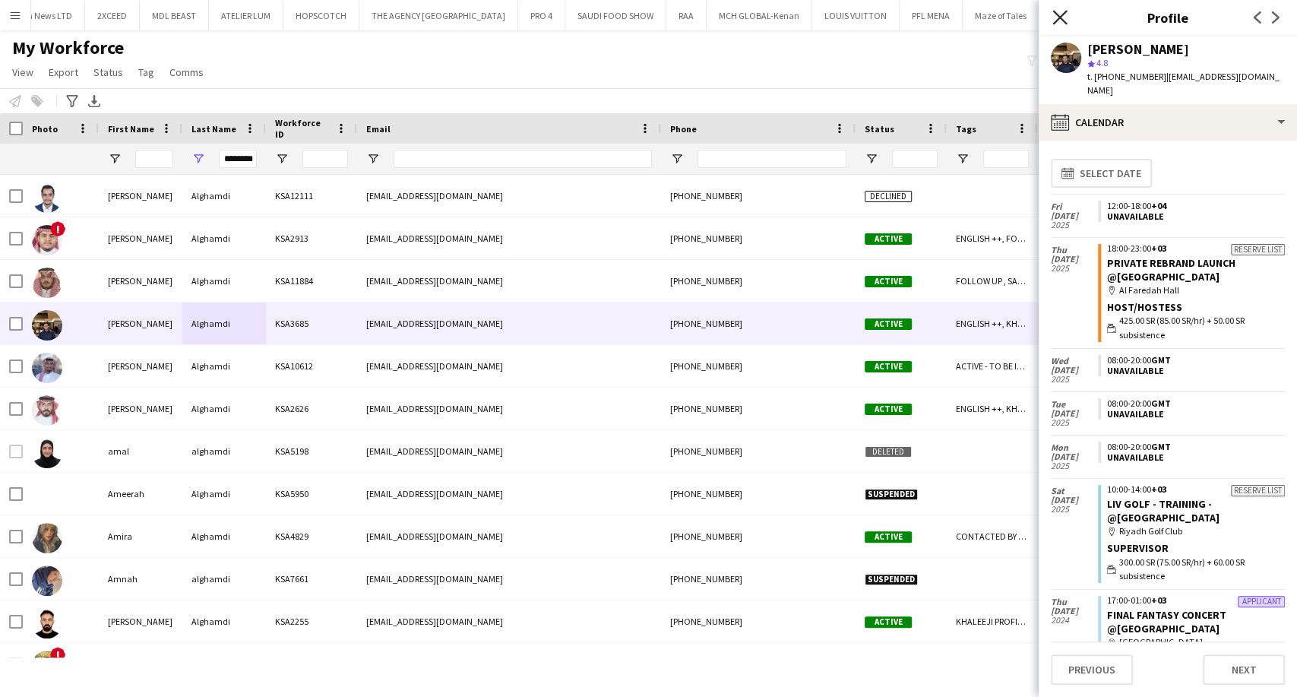
click at [1062, 15] on icon at bounding box center [1060, 17] width 14 height 14
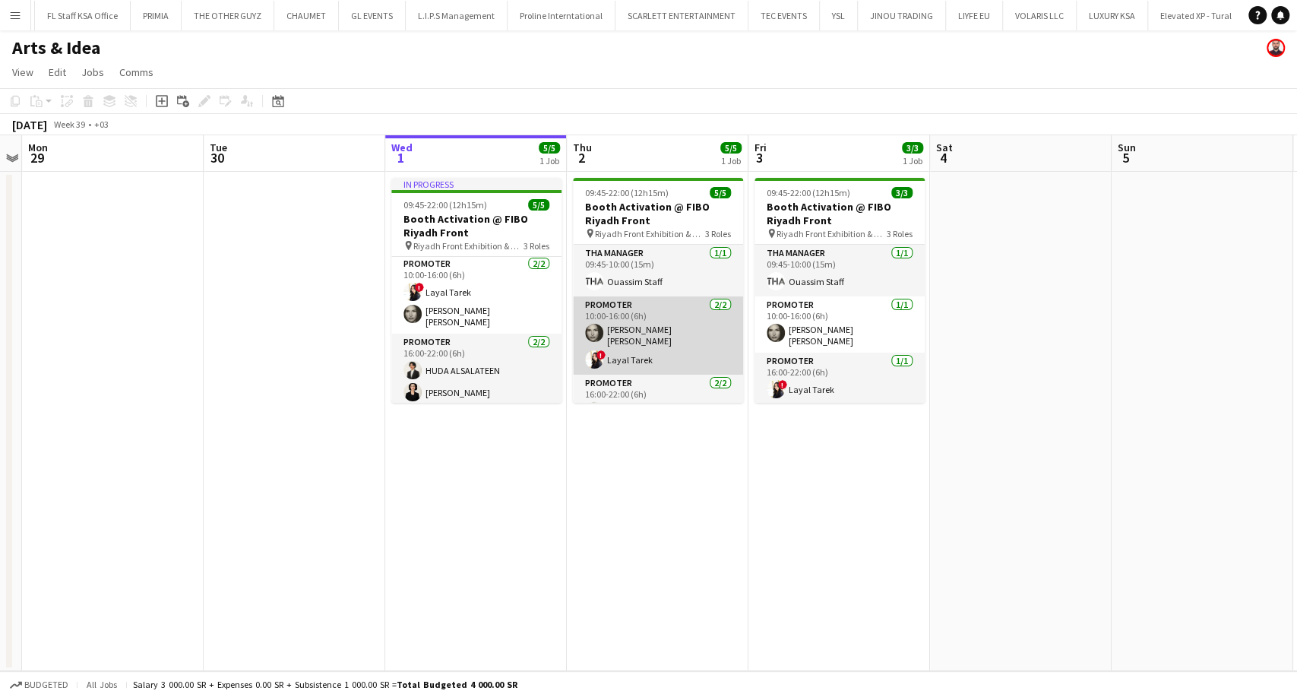
scroll to position [41, 0]
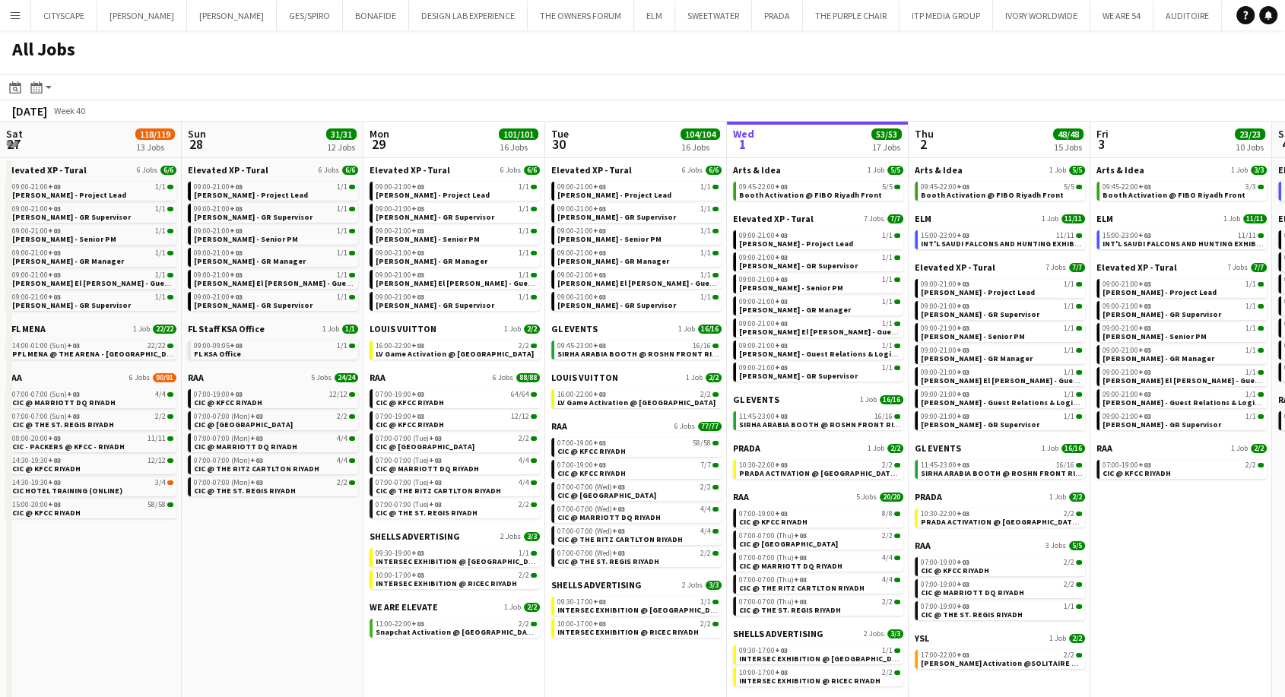
scroll to position [0, 365]
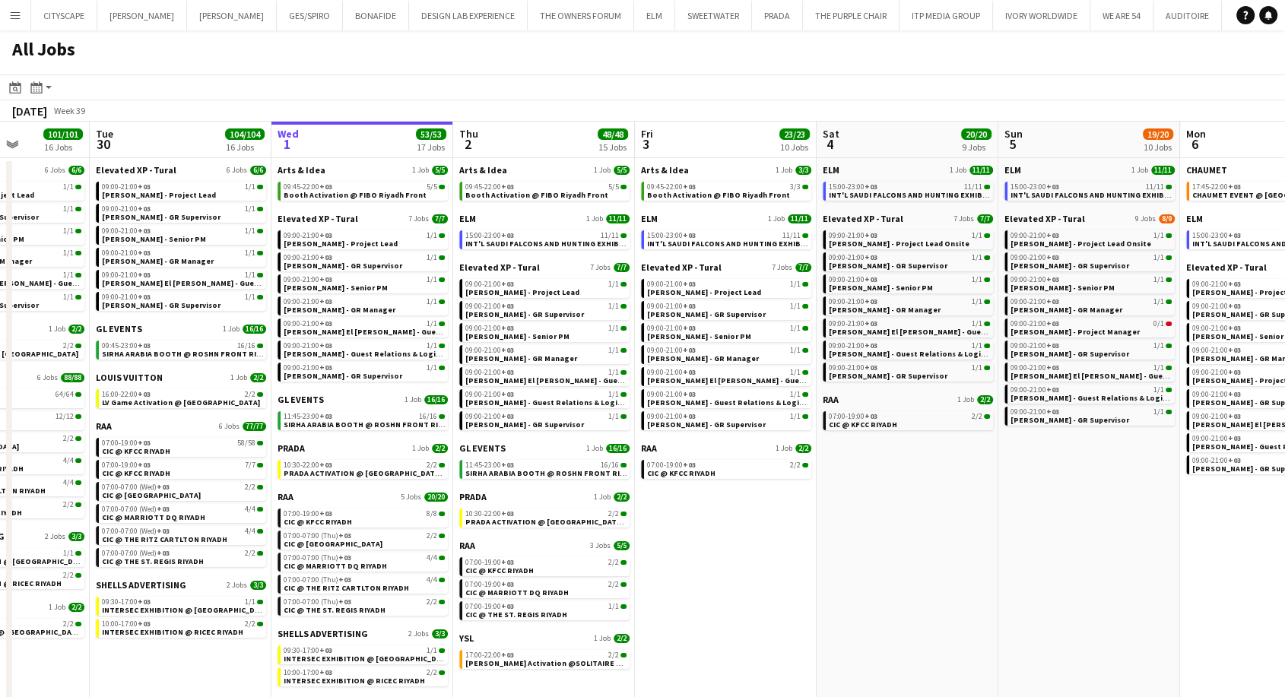
drag, startPoint x: 764, startPoint y: 549, endPoint x: 1296, endPoint y: 499, distance: 534.3
click at [1284, 499] on html "Menu Boards Boards Boards All jobs Status Workforce Workforce My Workforce Recr…" at bounding box center [642, 358] width 1285 height 717
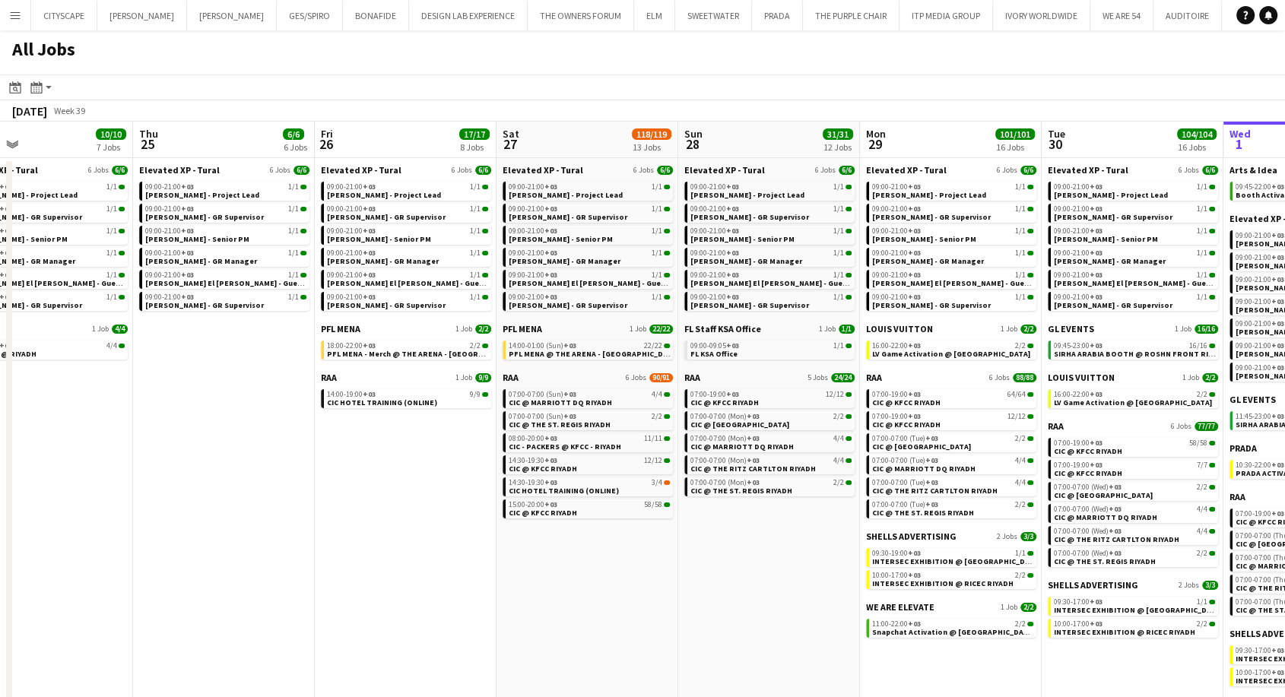
drag, startPoint x: 224, startPoint y: 549, endPoint x: 632, endPoint y: 560, distance: 408.3
click at [632, 560] on app-calendar-viewport "Mon 22 32/32 5 Jobs Tue 23 36/36 6 Jobs Wed 24 10/10 7 Jobs Thu 25 6/6 6 Jobs F…" at bounding box center [642, 419] width 1285 height 595
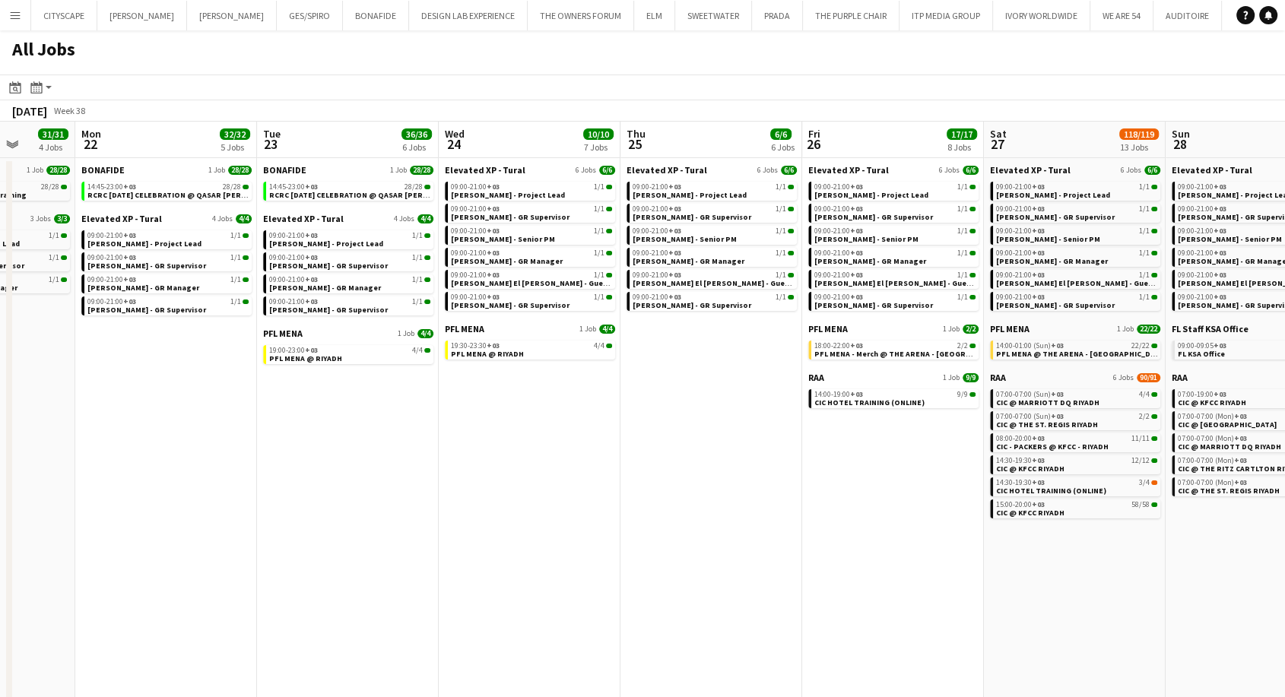
drag, startPoint x: 163, startPoint y: 565, endPoint x: 673, endPoint y: 566, distance: 509.2
click at [673, 566] on app-calendar-viewport "Fri 19 3/3 3 Jobs Sat 20 3/3 3 Jobs Sun 21 31/31 4 Jobs Mon 22 32/32 5 Jobs Tue…" at bounding box center [642, 419] width 1285 height 595
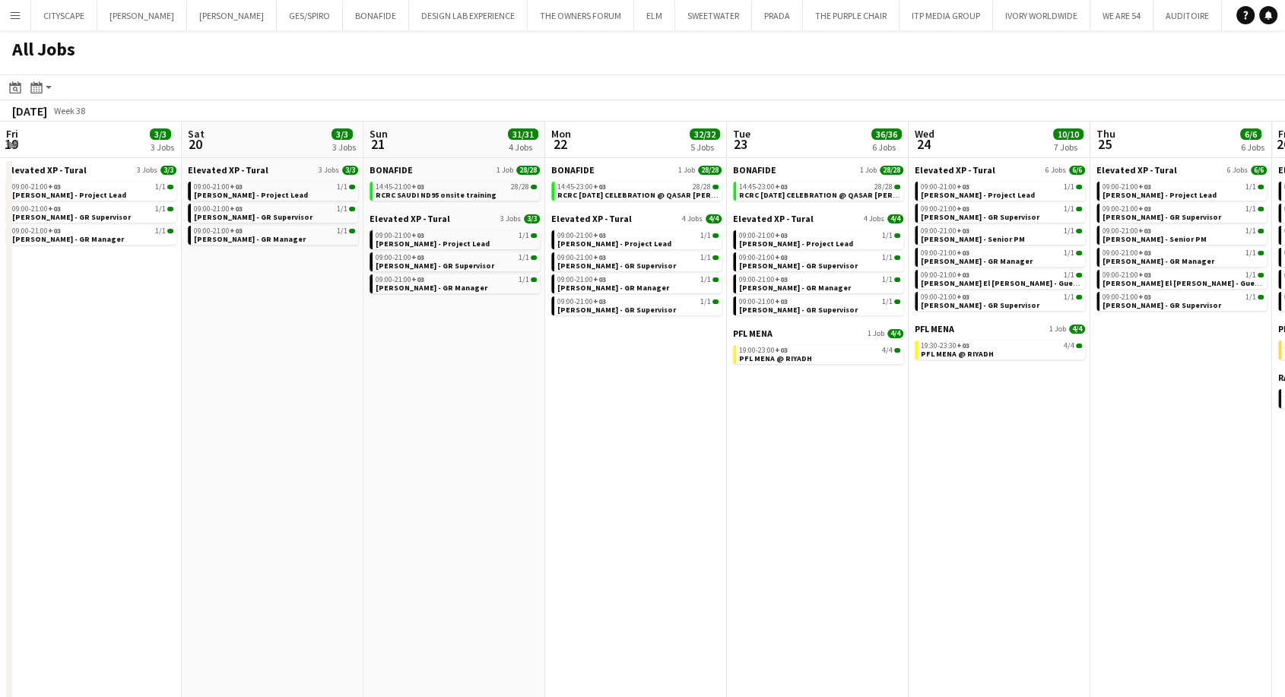
drag, startPoint x: 366, startPoint y: 500, endPoint x: 509, endPoint y: 484, distance: 143.8
click at [509, 484] on app-calendar-viewport "Wed 17 20/20 5 Jobs Thu 18 3/3 3 Jobs Fri 19 3/3 3 Jobs Sat 20 3/3 3 Jobs Sun 2…" at bounding box center [642, 419] width 1285 height 595
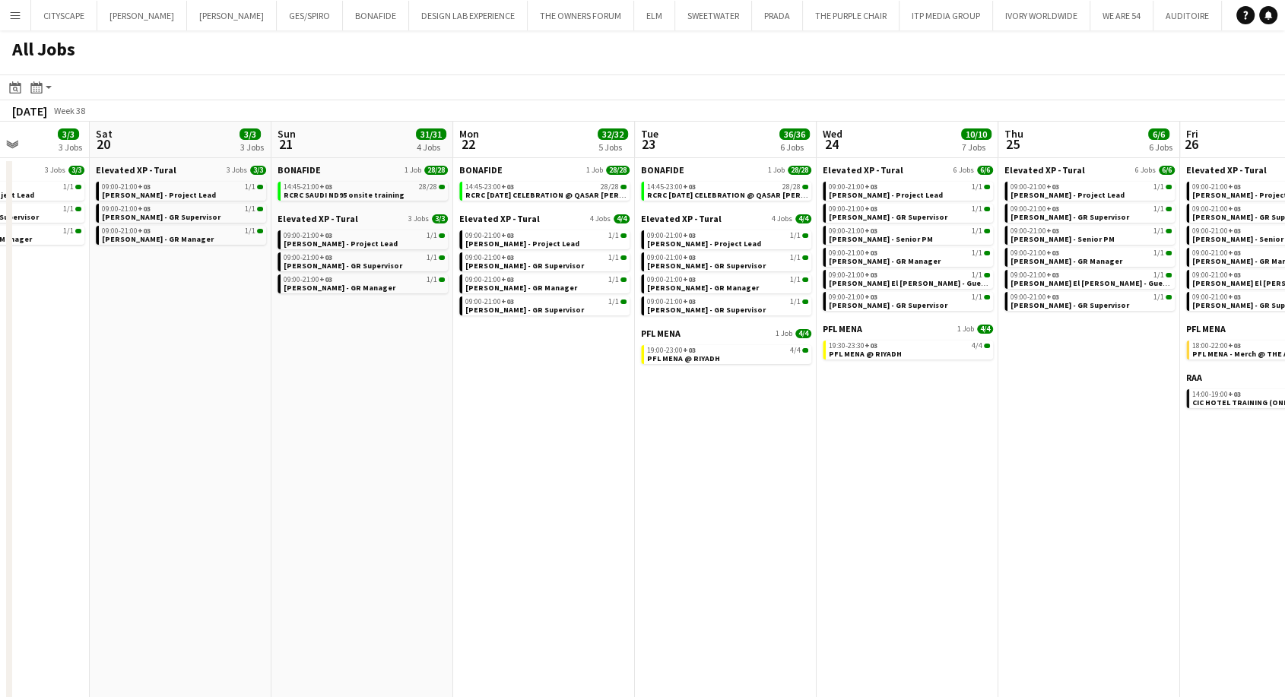
drag, startPoint x: 0, startPoint y: 449, endPoint x: 625, endPoint y: 448, distance: 624.8
click at [625, 448] on app-calendar-viewport "Wed 17 20/20 5 Jobs Thu 18 3/3 3 Jobs Fri 19 3/3 3 Jobs Sat 20 3/3 3 Jobs Sun 2…" at bounding box center [642, 419] width 1285 height 595
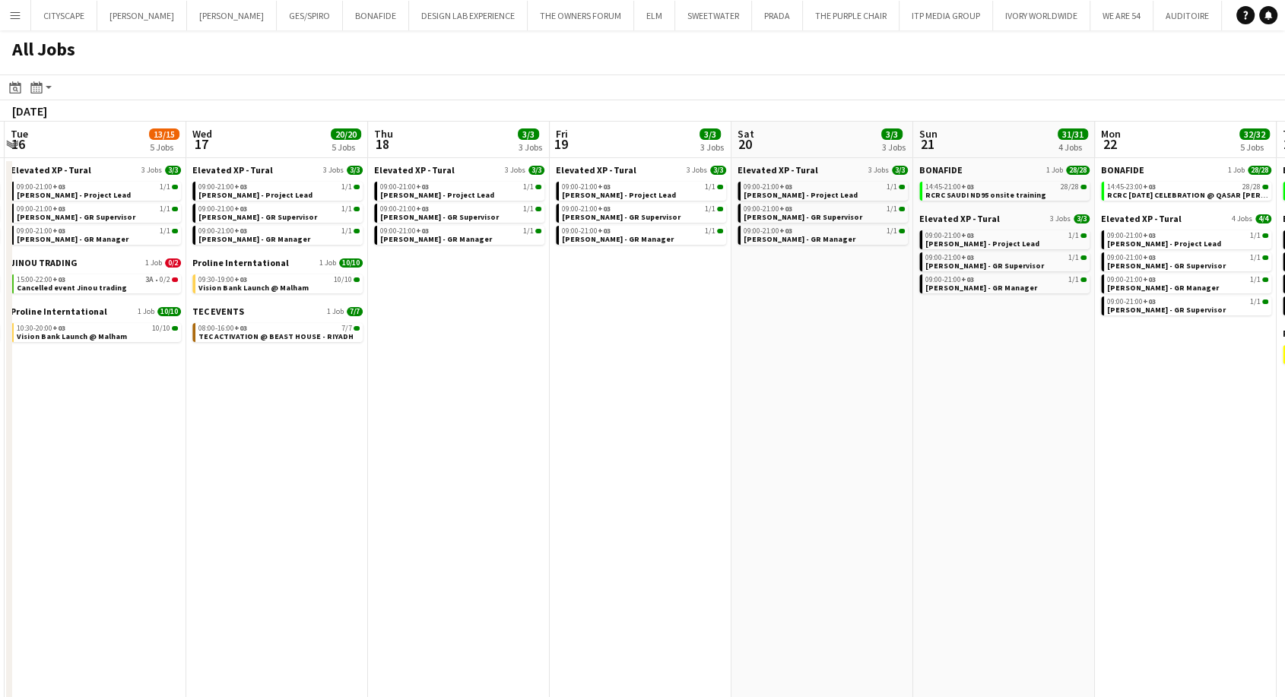
drag, startPoint x: 160, startPoint y: 453, endPoint x: 545, endPoint y: 466, distance: 384.8
click at [714, 460] on app-calendar-viewport "Sat 13 2/2 2 Jobs Sun 14 14/14 5 Jobs Mon 15 18/18 5 Jobs Tue 16 13/15 5 Jobs W…" at bounding box center [642, 419] width 1285 height 595
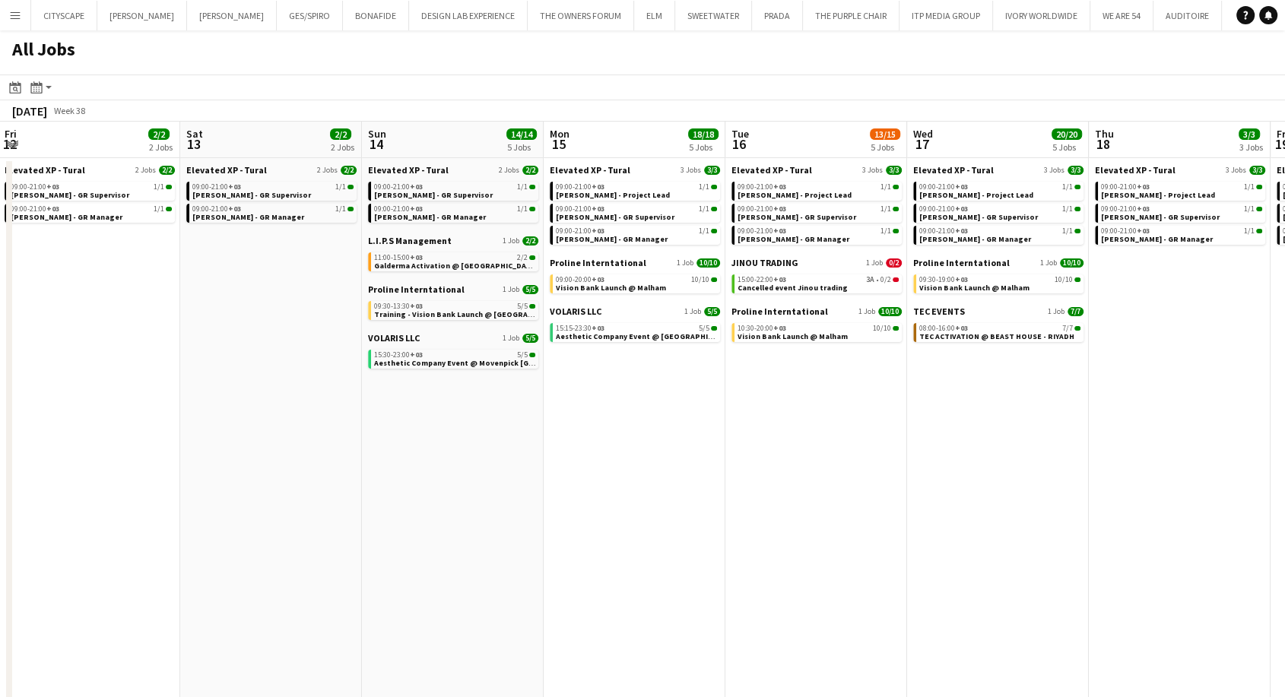
drag, startPoint x: 347, startPoint y: 476, endPoint x: 755, endPoint y: 461, distance: 408.4
click at [755, 461] on app-calendar-viewport "Wed 10 12/12 3 Jobs Thu 11 6/6 4 Jobs Fri 12 2/2 2 Jobs Sat 13 2/2 2 Jobs Sun 1…" at bounding box center [642, 419] width 1285 height 595
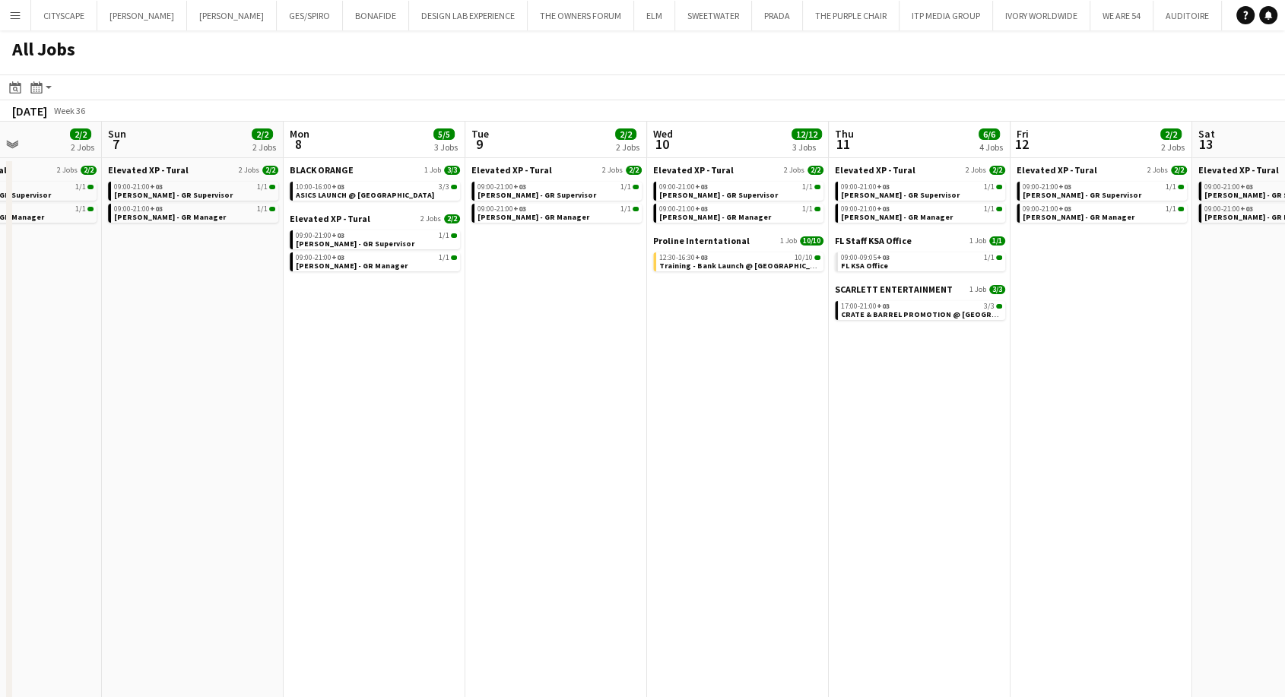
drag, startPoint x: 283, startPoint y: 484, endPoint x: 279, endPoint y: 448, distance: 36.7
click at [743, 471] on app-calendar-viewport "Thu 4 2/2 2 Jobs Fri 5 2/2 2 Jobs Sat 6 2/2 2 Jobs Sun 7 2/2 2 Jobs Mon 8 5/5 3…" at bounding box center [642, 419] width 1285 height 595
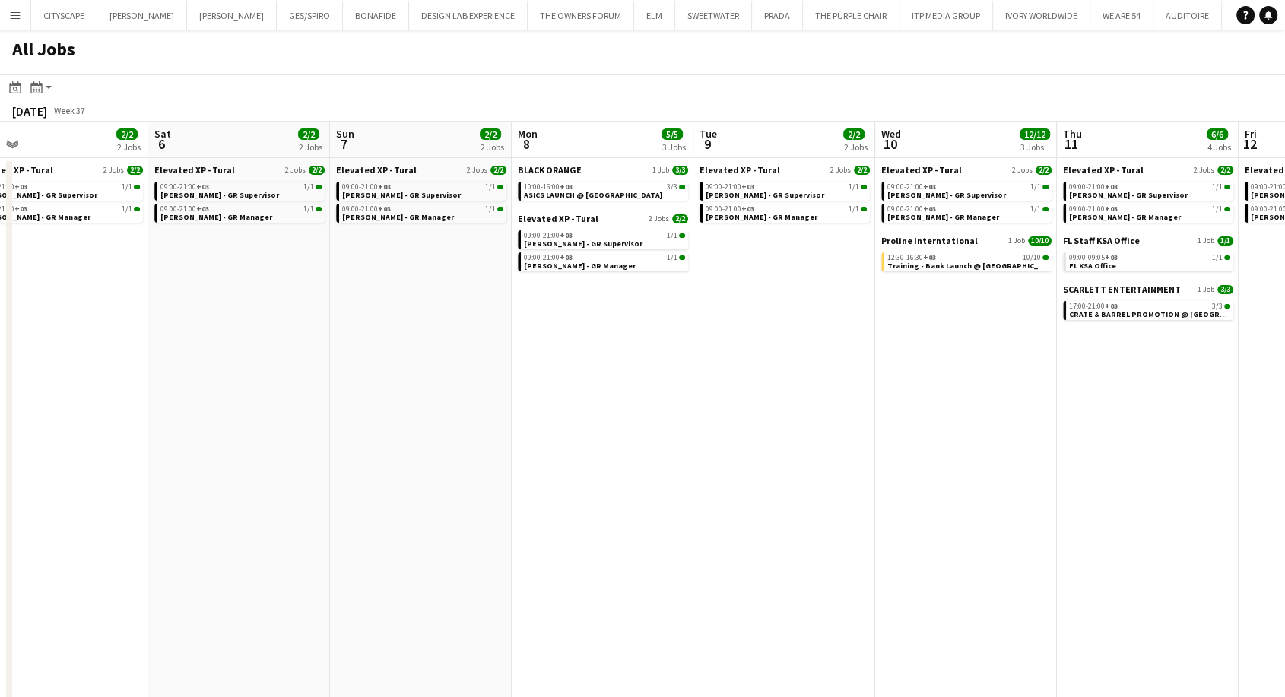
drag, startPoint x: 141, startPoint y: 444, endPoint x: 407, endPoint y: 397, distance: 270.9
click at [675, 420] on div "Wed 3 2/2 2 Jobs Thu 4 2/2 2 Jobs Fri 5 2/2 2 Jobs Sat 6 2/2 2 Jobs Sun 7 2/2 2…" at bounding box center [642, 419] width 1285 height 595
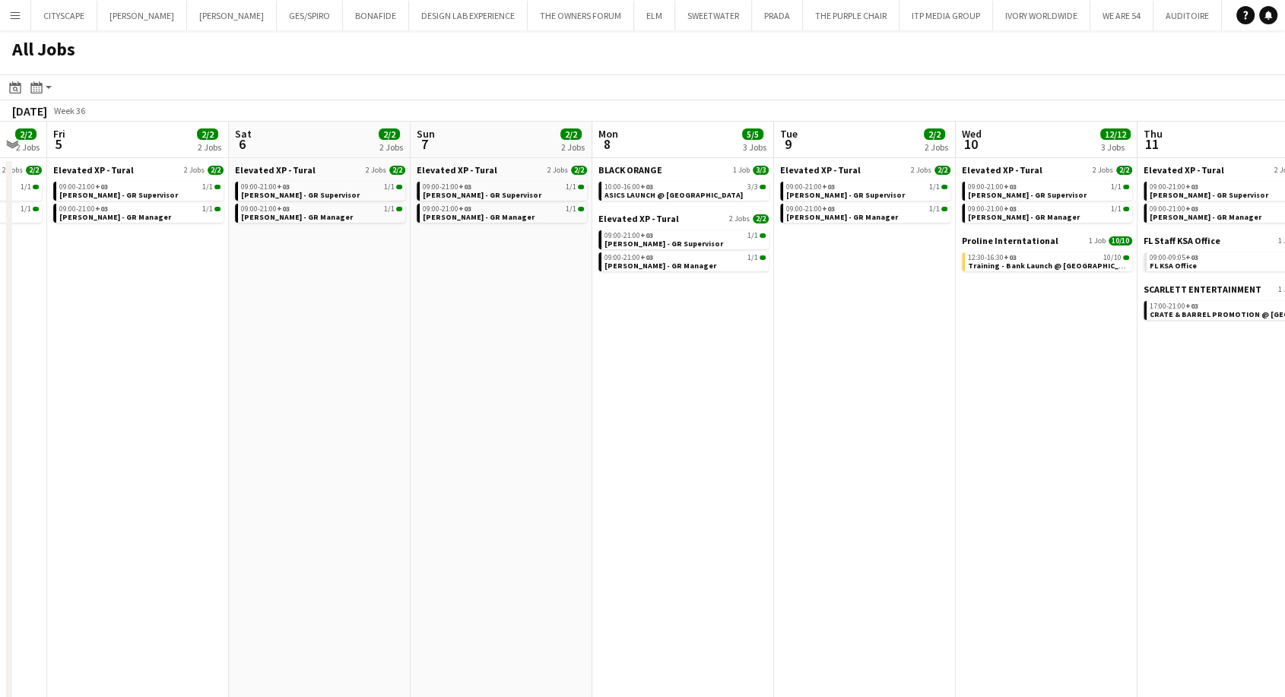
drag, startPoint x: 110, startPoint y: 385, endPoint x: 778, endPoint y: 320, distance: 671.2
click at [779, 320] on app-calendar-viewport "Wed 3 2/2 2 Jobs Thu 4 2/2 2 Jobs Fri 5 2/2 2 Jobs Sat 6 2/2 2 Jobs Sun 7 2/2 2…" at bounding box center [642, 419] width 1285 height 595
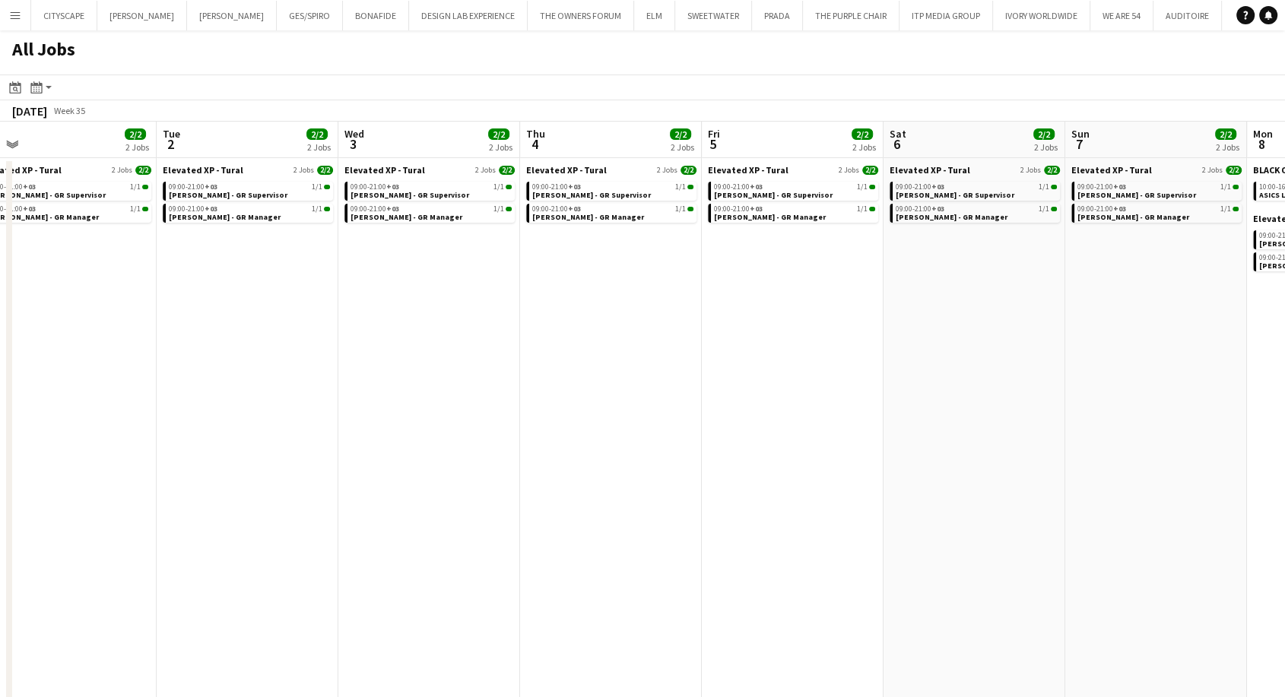
drag, startPoint x: 117, startPoint y: 387, endPoint x: 610, endPoint y: 418, distance: 494.3
click at [610, 418] on app-calendar-viewport "Sat 30 Sun 31 Mon 1 2/2 2 Jobs Tue 2 2/2 2 Jobs Wed 3 2/2 2 Jobs Thu 4 2/2 2 Jo…" at bounding box center [642, 419] width 1285 height 595
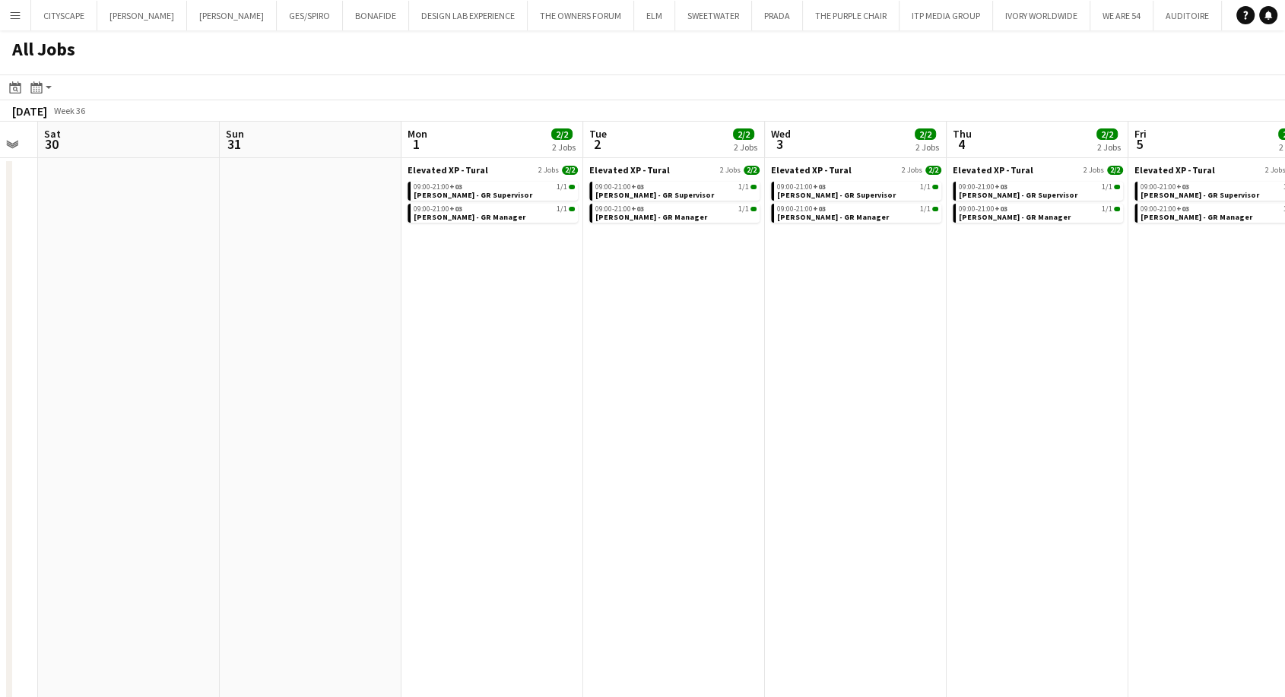
scroll to position [0, 423]
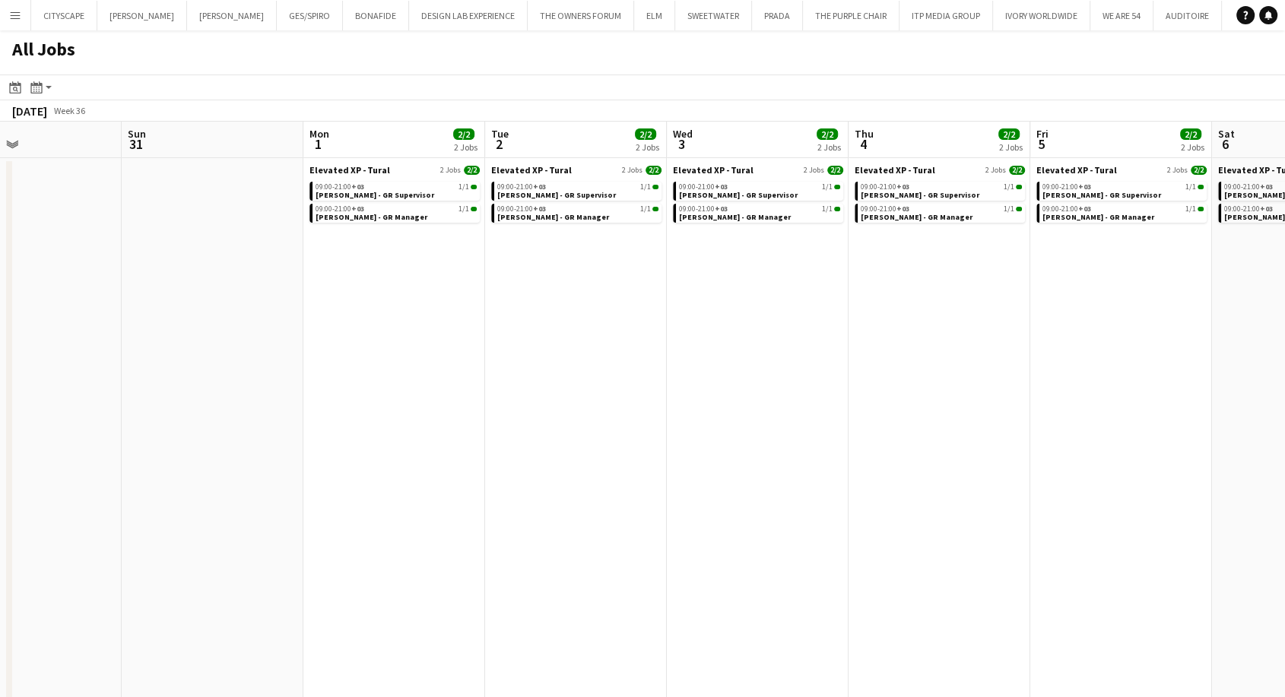
click at [783, 403] on app-all-jobs "All Jobs Date picker [DATE] [DATE] [DATE] M [DATE] T [DATE] W [DATE] T [DATE] F…" at bounding box center [642, 373] width 1285 height 686
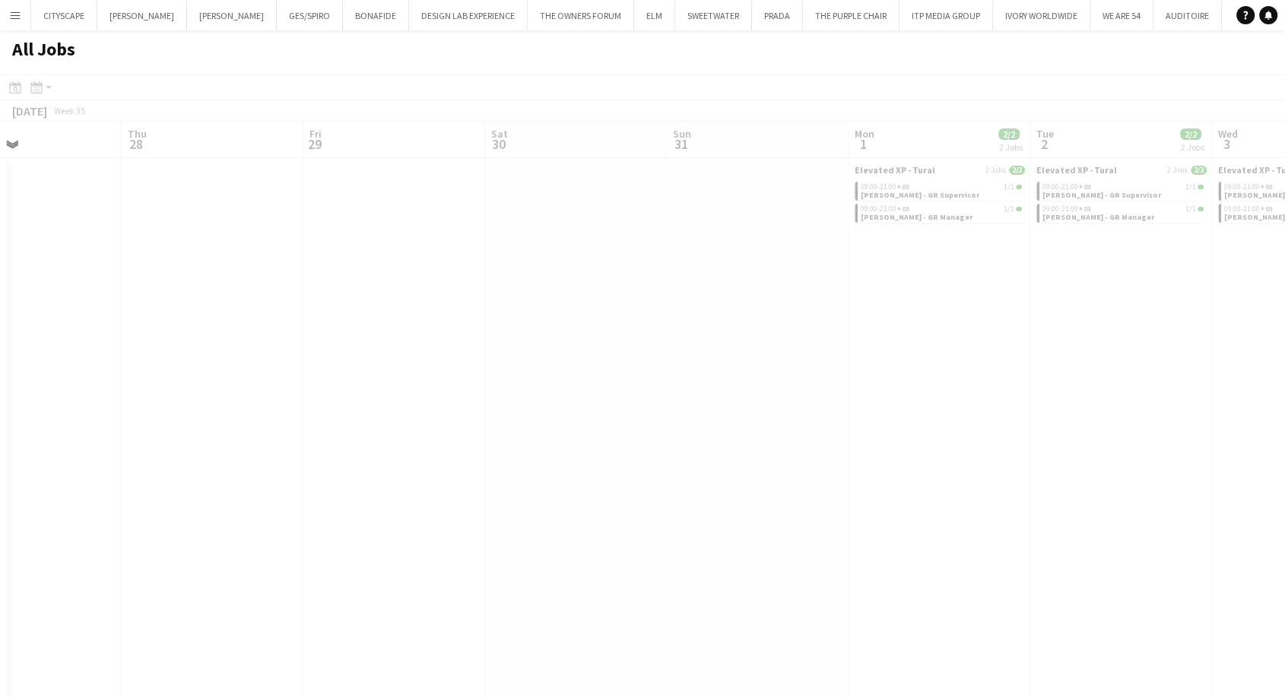
drag, startPoint x: 378, startPoint y: 423, endPoint x: 727, endPoint y: 429, distance: 349.7
click at [730, 429] on div at bounding box center [642, 417] width 1285 height 686
drag, startPoint x: 351, startPoint y: 428, endPoint x: 560, endPoint y: 436, distance: 209.2
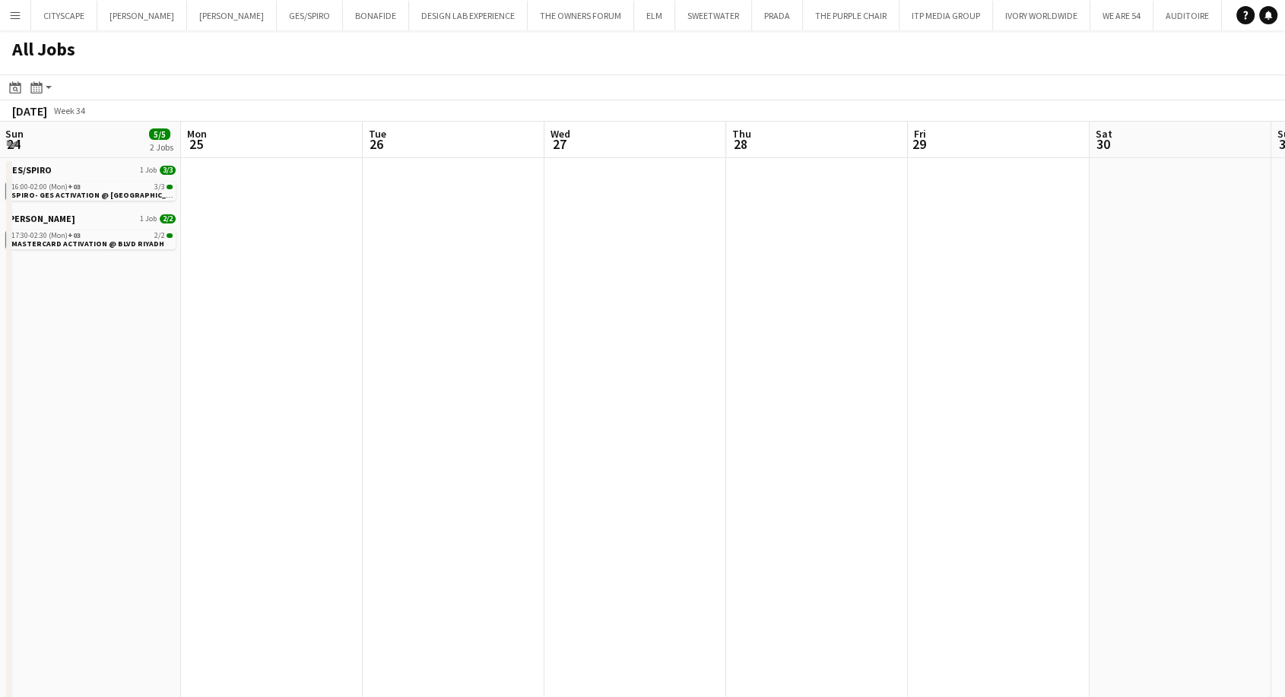
drag, startPoint x: 65, startPoint y: 436, endPoint x: 705, endPoint y: 423, distance: 640.1
click at [705, 423] on app-calendar-viewport "Fri 22 5/5 2 Jobs Sat 23 5/5 2 Jobs Sun 24 5/5 2 Jobs Mon 25 Tue 26 Wed 27 Thu …" at bounding box center [642, 419] width 1285 height 595
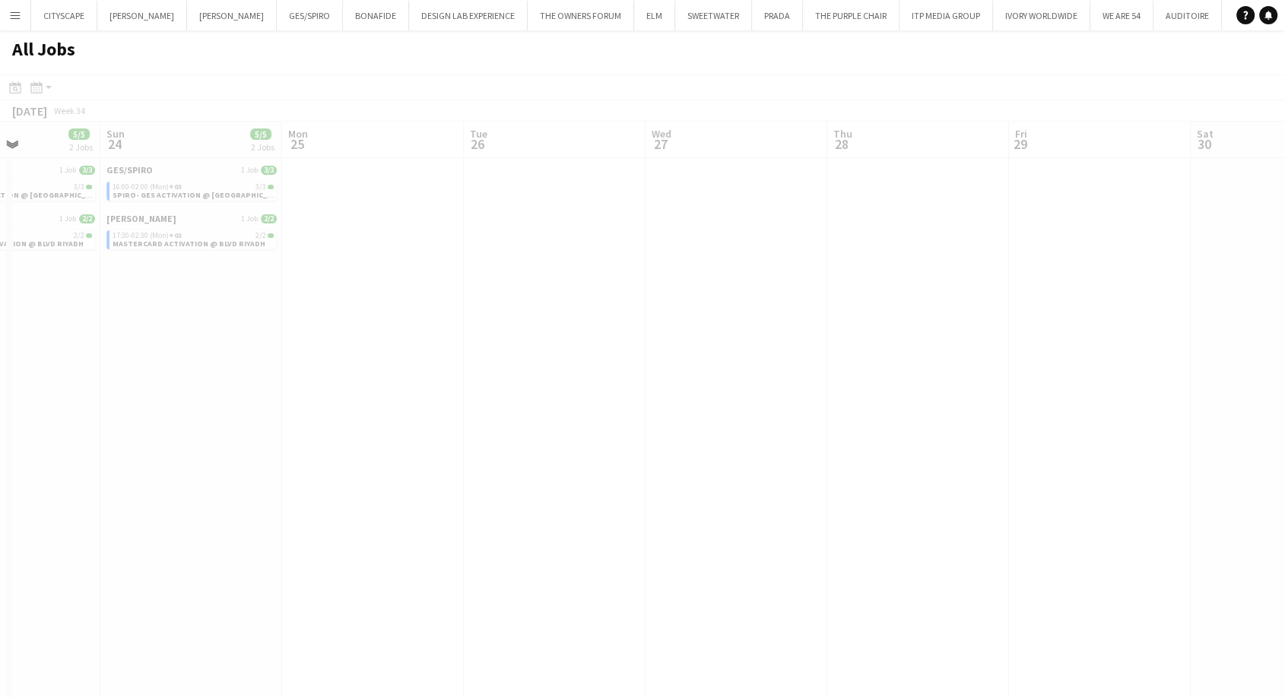
drag, startPoint x: 47, startPoint y: 402, endPoint x: 657, endPoint y: 398, distance: 609.6
click at [657, 398] on app-all-jobs "All Jobs Date picker [DATE] [DATE] [DATE] M [DATE] T [DATE] W [DATE] T [DATE] F…" at bounding box center [642, 373] width 1285 height 686
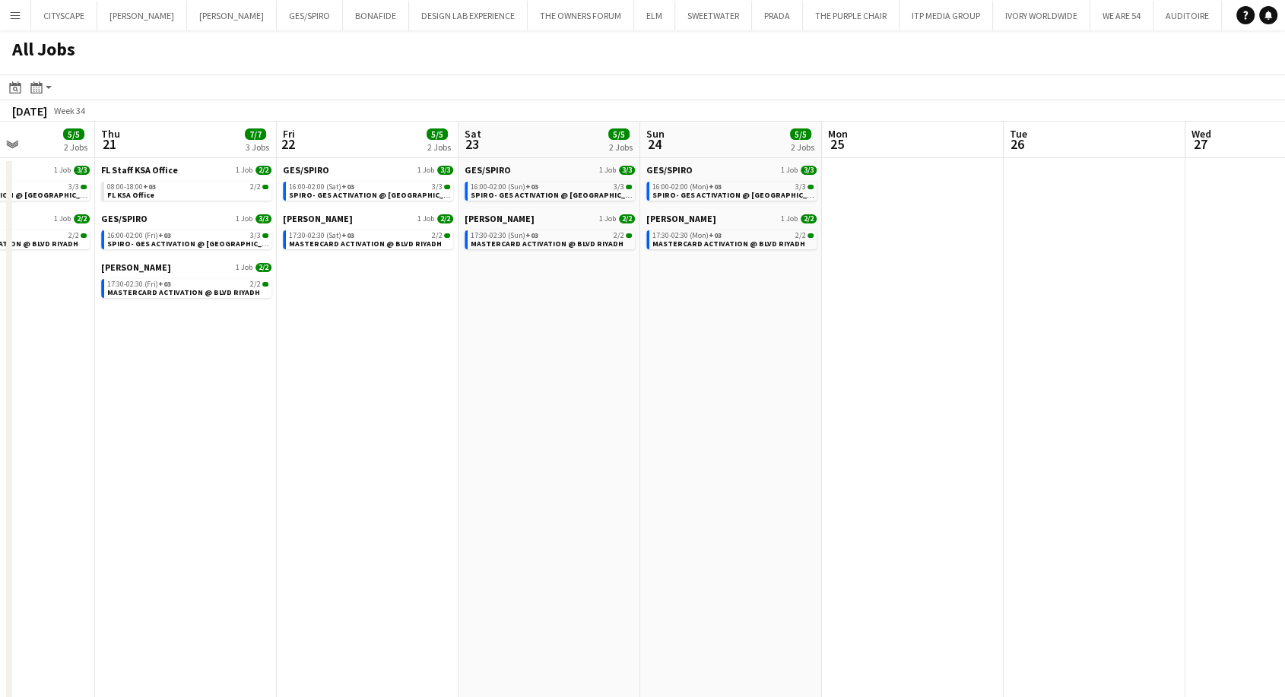
click at [938, 418] on app-all-jobs "All Jobs Date picker [DATE] [DATE] [DATE] M [DATE] T [DATE] W [DATE] T [DATE] F…" at bounding box center [642, 373] width 1285 height 686
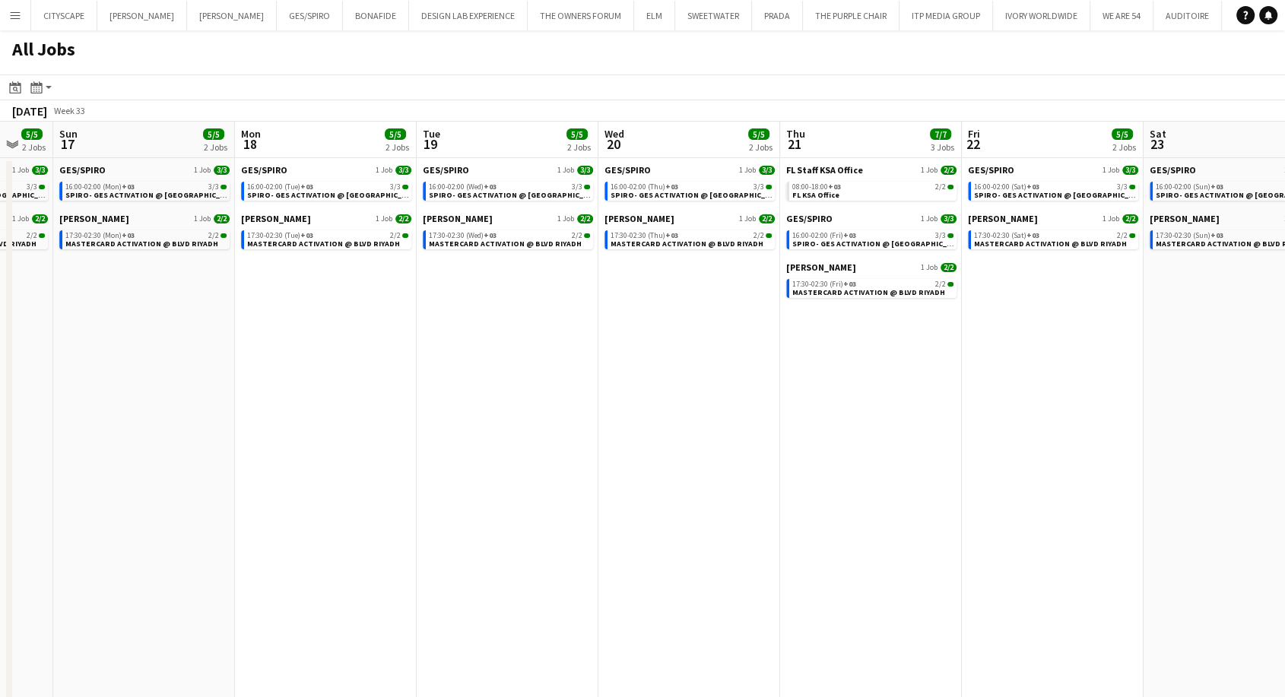
drag, startPoint x: 279, startPoint y: 449, endPoint x: 787, endPoint y: 422, distance: 509.2
click at [787, 422] on app-calendar-viewport "Fri 15 5/5 2 Jobs Sat 16 5/5 2 Jobs Sun 17 5/5 2 Jobs Mon 18 5/5 2 Jobs Tue 19 …" at bounding box center [642, 419] width 1285 height 595
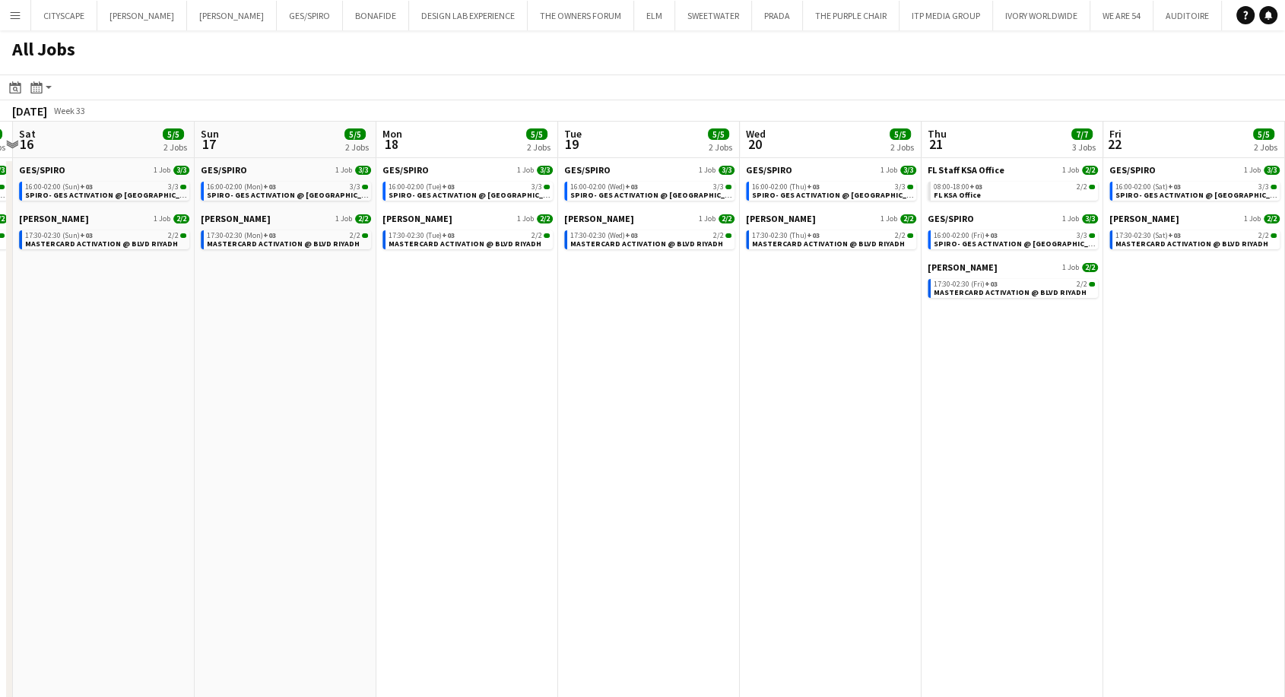
drag, startPoint x: 467, startPoint y: 421, endPoint x: 606, endPoint y: 418, distance: 139.1
click at [606, 418] on app-calendar-viewport "Thu 14 5/5 2 Jobs Fri 15 5/5 2 Jobs Sat 16 5/5 2 Jobs Sun 17 5/5 2 Jobs Mon 18 …" at bounding box center [642, 419] width 1285 height 595
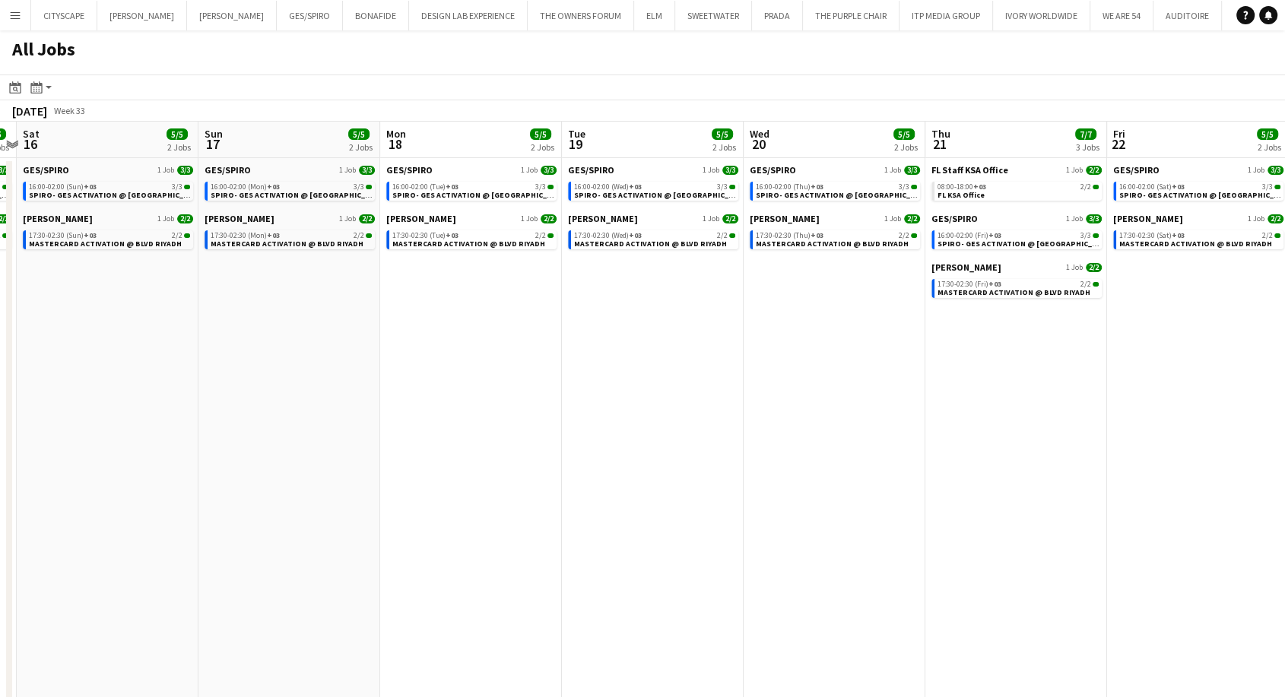
scroll to position [0, 472]
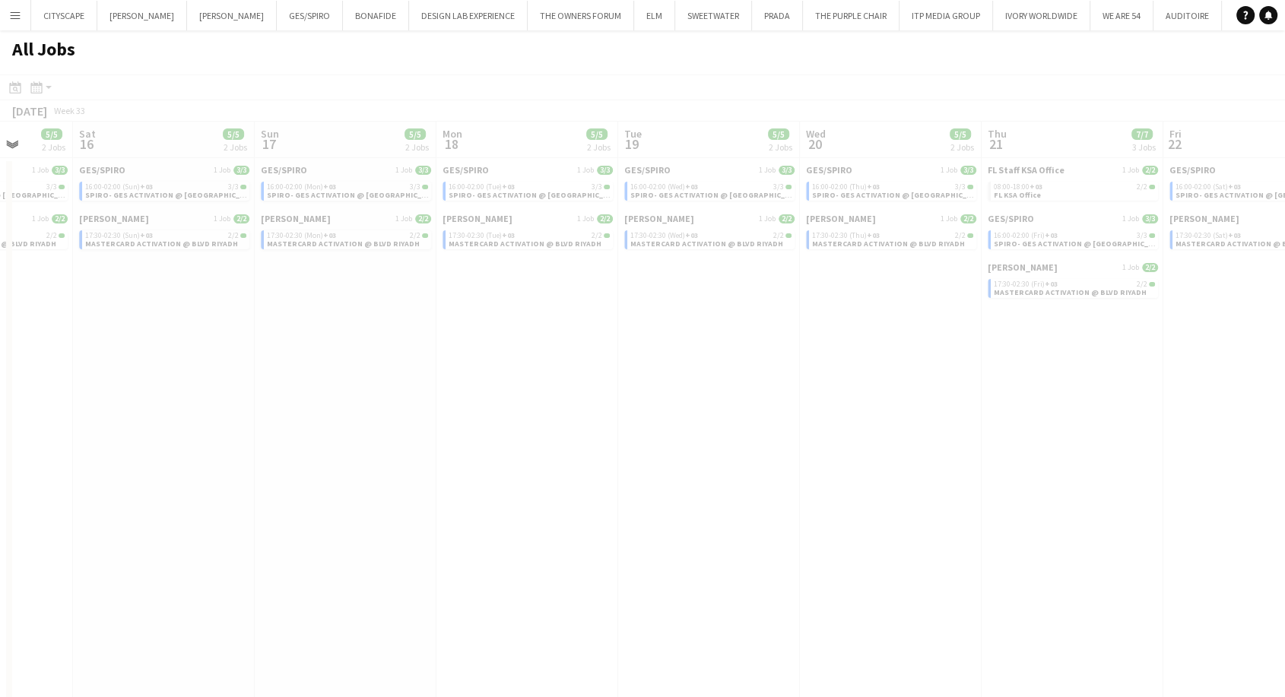
drag, startPoint x: 122, startPoint y: 411, endPoint x: 515, endPoint y: 416, distance: 393.7
click at [515, 416] on app-all-jobs "All Jobs Date picker [DATE] [DATE] [DATE] M [DATE] T [DATE] W [DATE] T [DATE] F…" at bounding box center [642, 373] width 1285 height 686
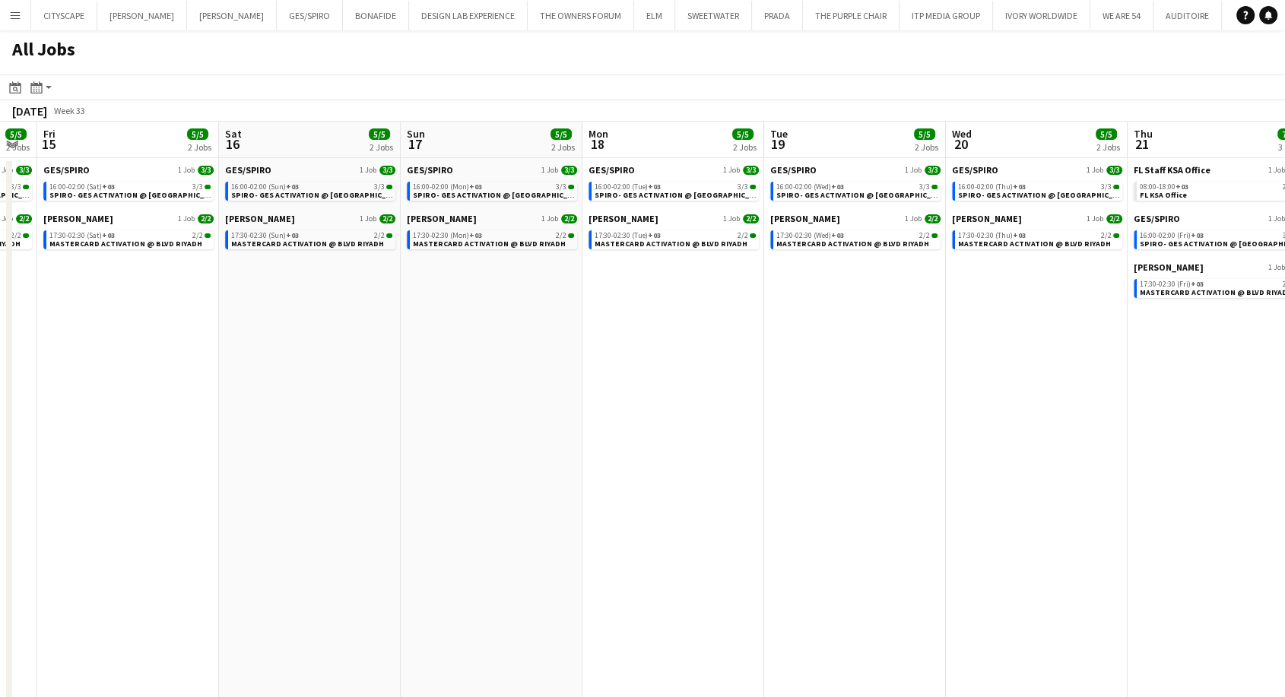
scroll to position [0, 306]
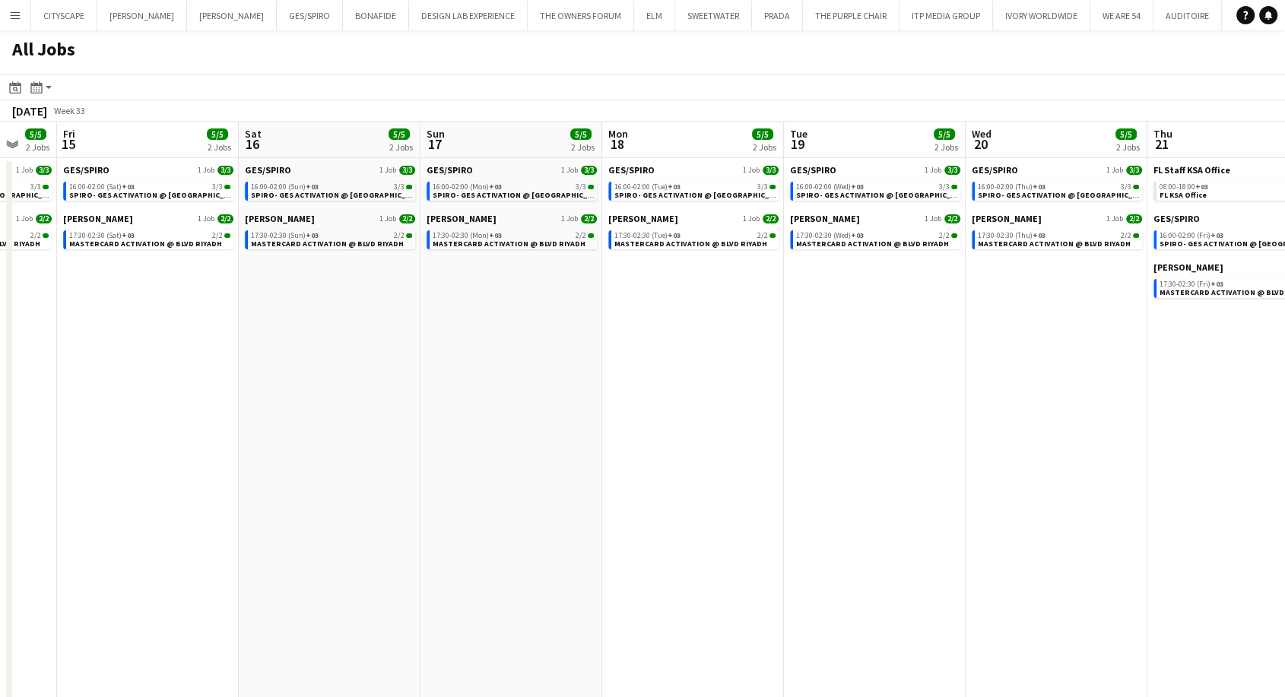
drag, startPoint x: 261, startPoint y: 426, endPoint x: 426, endPoint y: 429, distance: 165.7
click at [426, 429] on app-calendar-viewport "Wed 13 5/5 2 Jobs Thu 14 5/5 2 Jobs Fri 15 5/5 2 Jobs Sat 16 5/5 2 Jobs Sun 17 …" at bounding box center [642, 419] width 1285 height 595
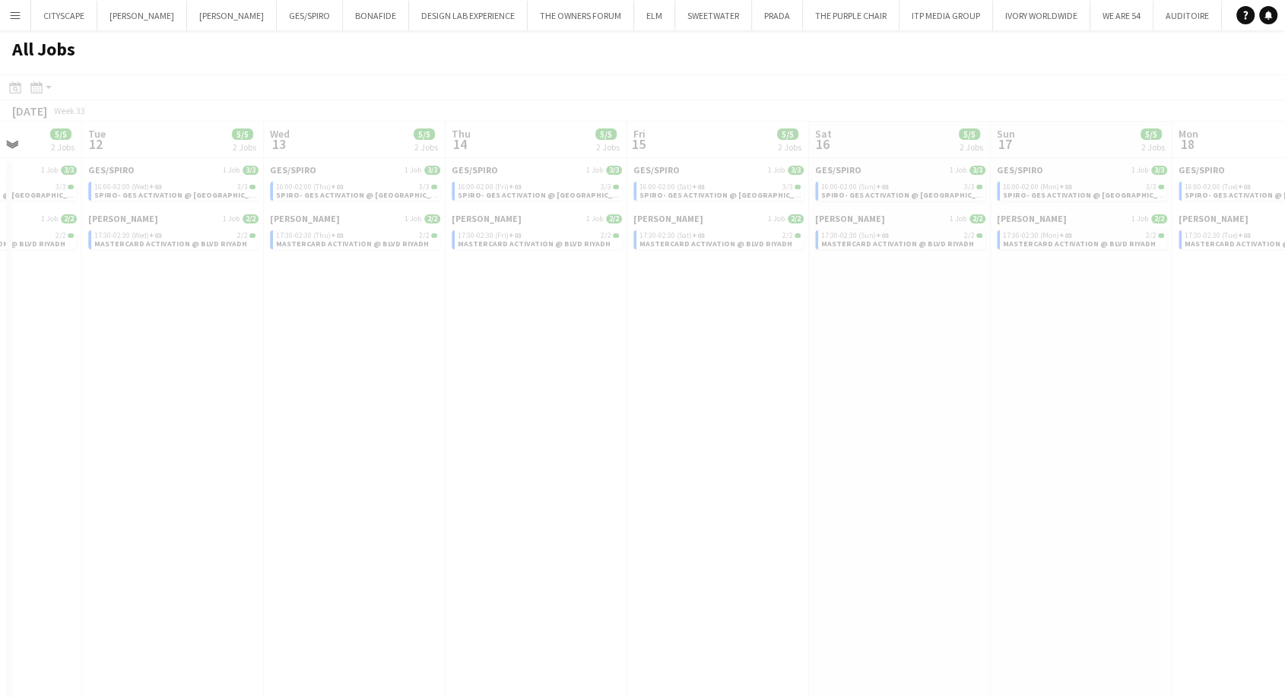
drag, startPoint x: 292, startPoint y: 392, endPoint x: 876, endPoint y: 366, distance: 585.1
click at [876, 366] on app-all-jobs "All Jobs Date picker [DATE] [DATE] [DATE] M [DATE] T [DATE] W [DATE] T [DATE] F…" at bounding box center [642, 373] width 1285 height 686
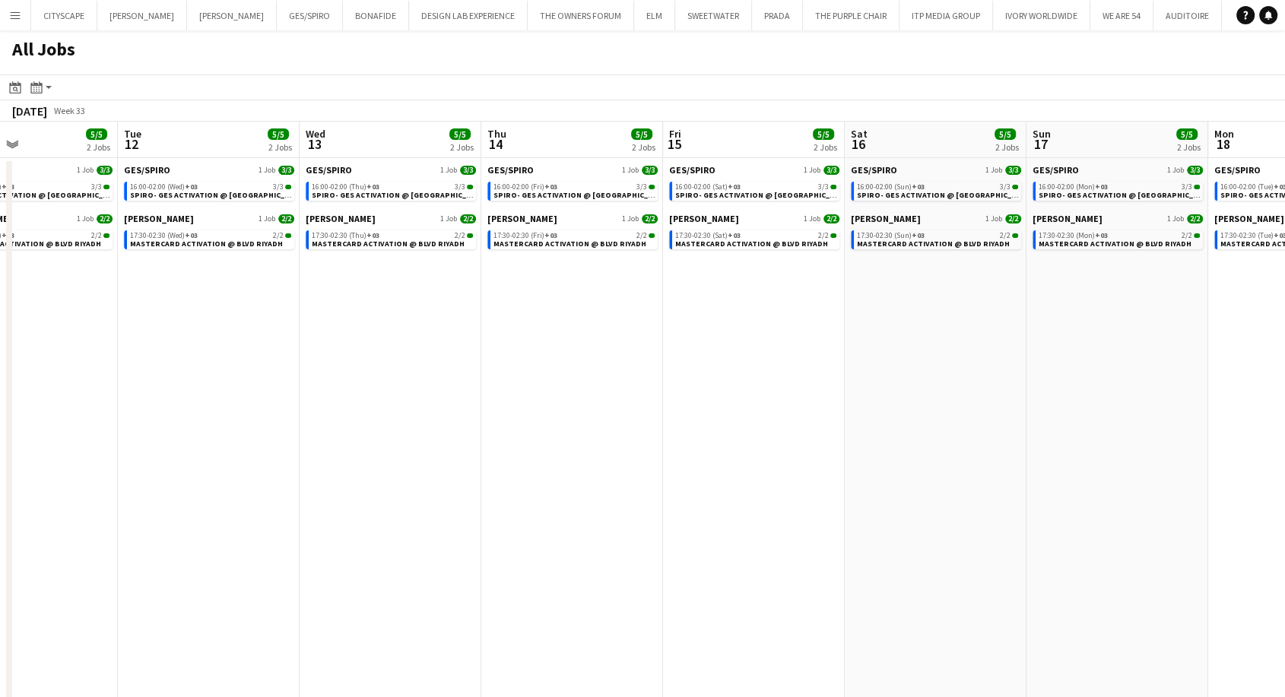
scroll to position [0, 424]
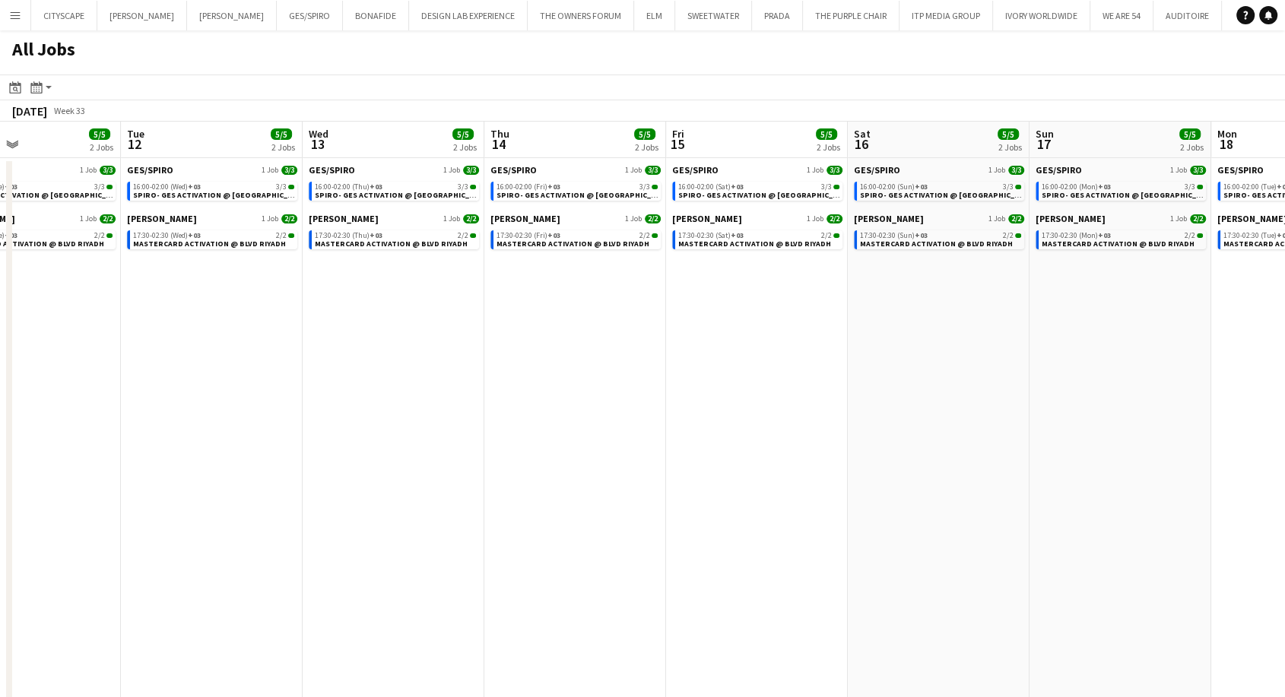
drag, startPoint x: 225, startPoint y: 393, endPoint x: 265, endPoint y: 386, distance: 40.1
click at [265, 397] on app-calendar-viewport "Sat 9 5/5 2 Jobs Sun 10 5/5 2 Jobs Mon 11 5/5 2 Jobs Tue 12 5/5 2 Jobs Wed 13 5…" at bounding box center [642, 419] width 1285 height 595
